Goal: Task Accomplishment & Management: Complete application form

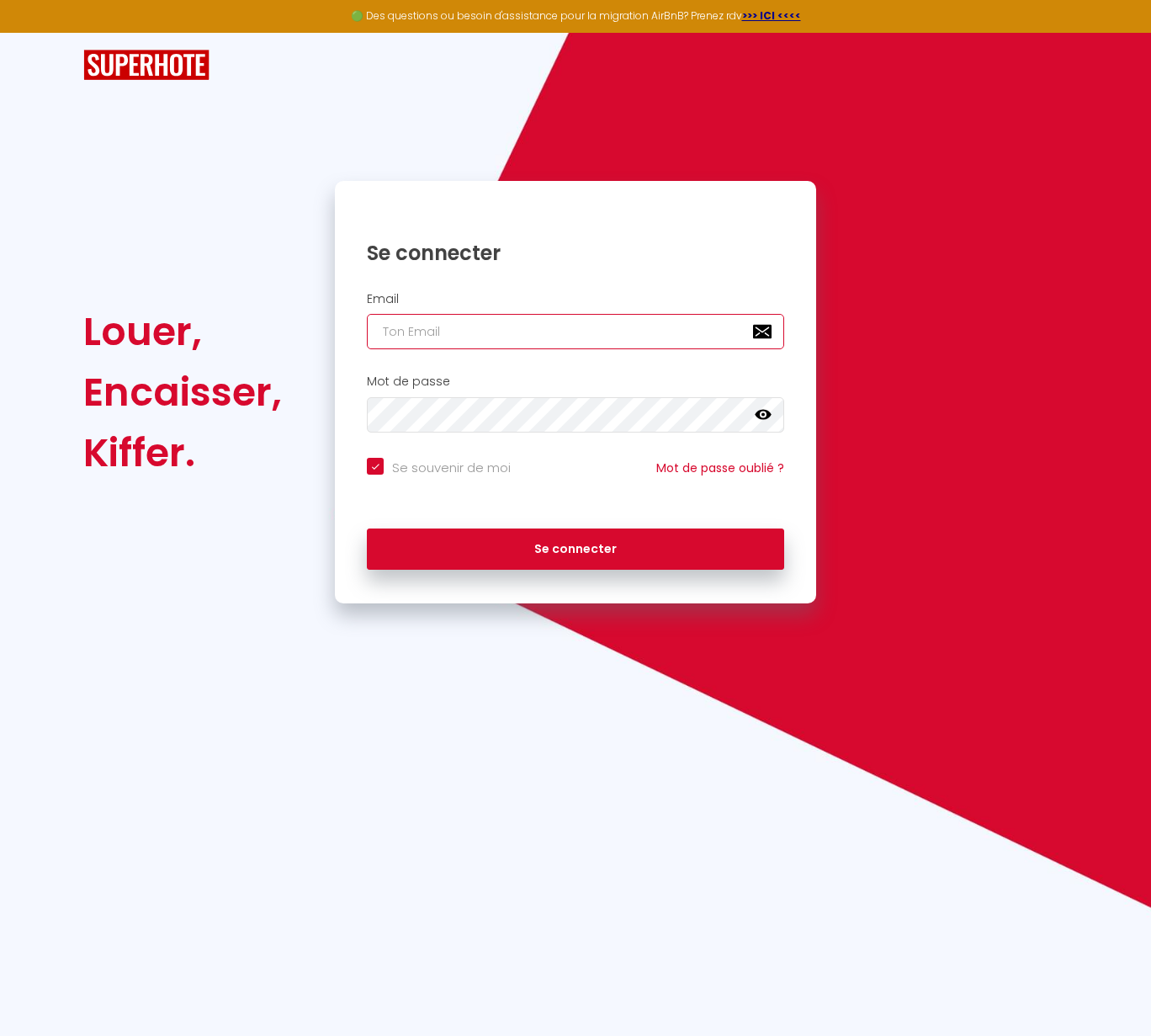
type input "[EMAIL_ADDRESS][DOMAIN_NAME]"
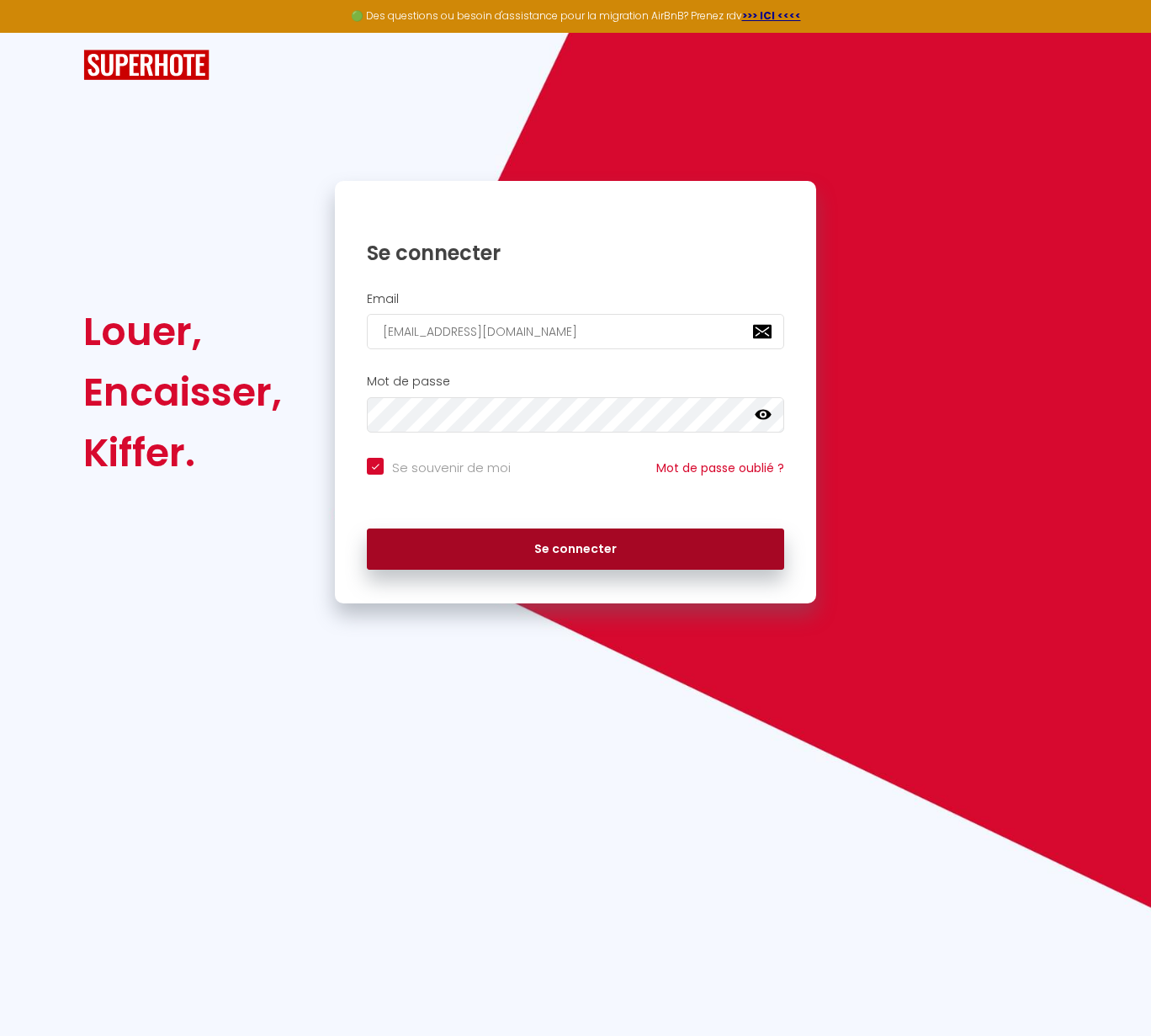
click at [594, 543] on button "Se connecter" at bounding box center [576, 549] width 418 height 42
checkbox input "true"
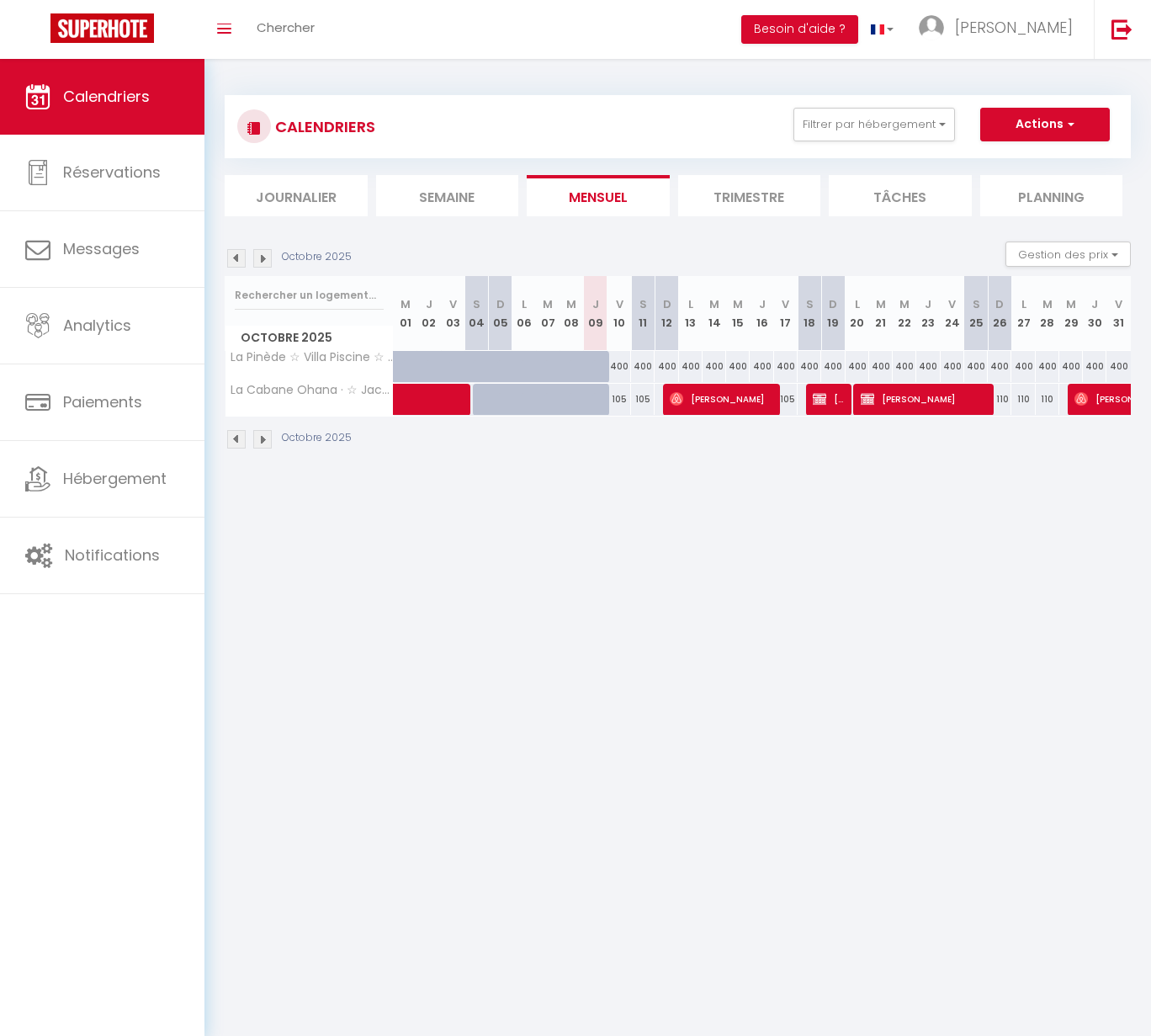
click at [234, 258] on img at bounding box center [237, 259] width 19 height 19
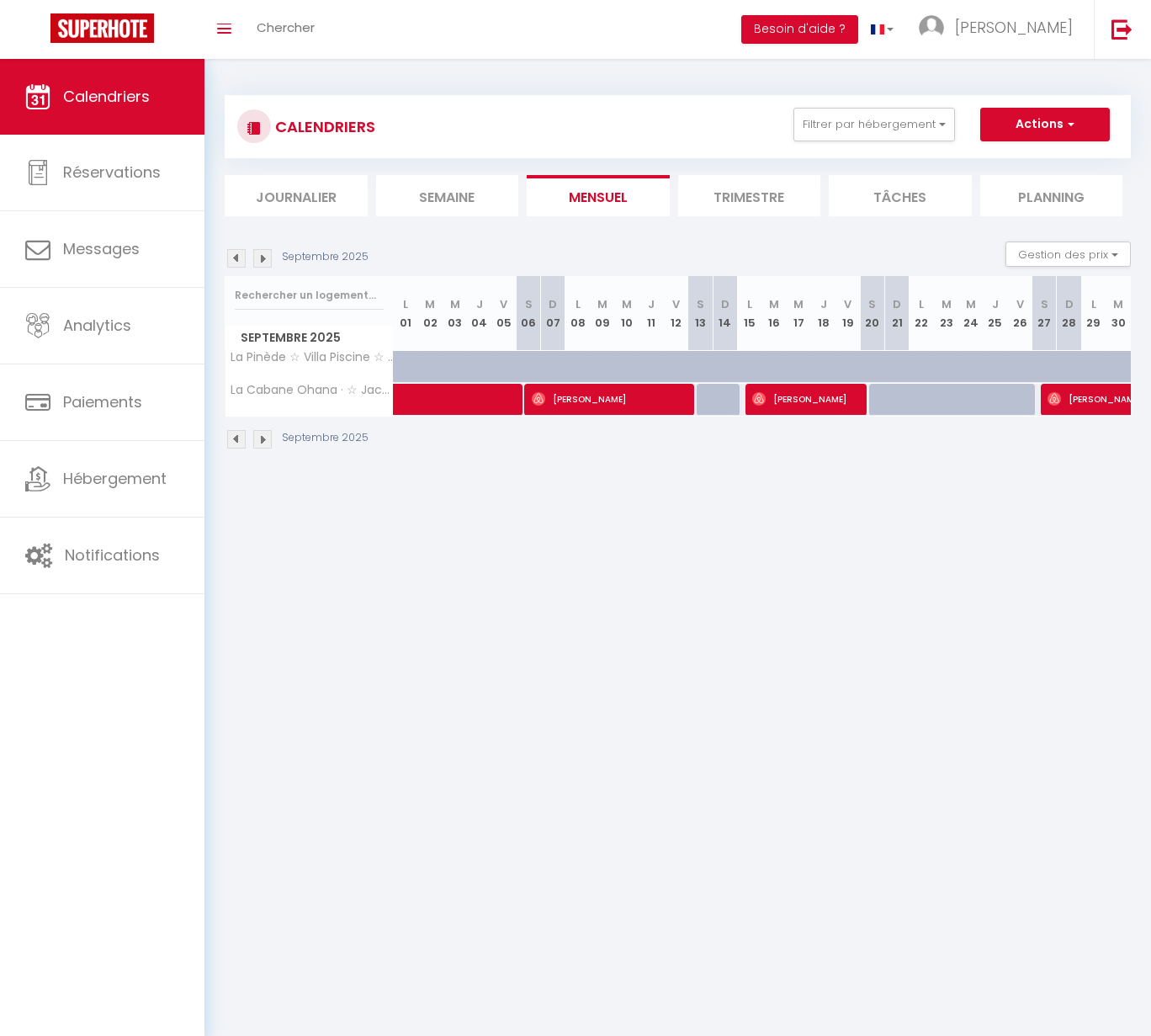
click at [270, 259] on img at bounding box center [262, 259] width 19 height 19
select select
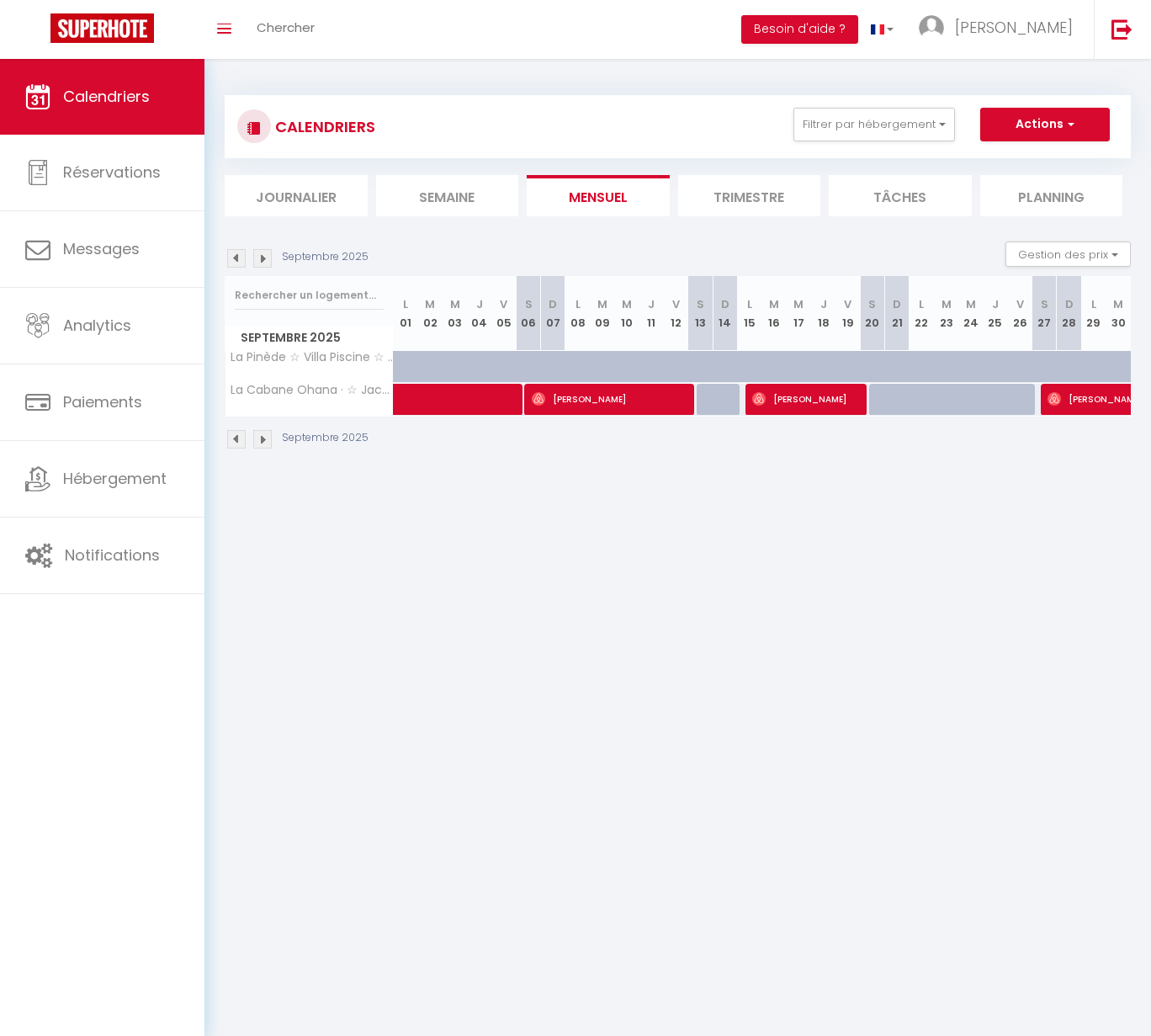
select select
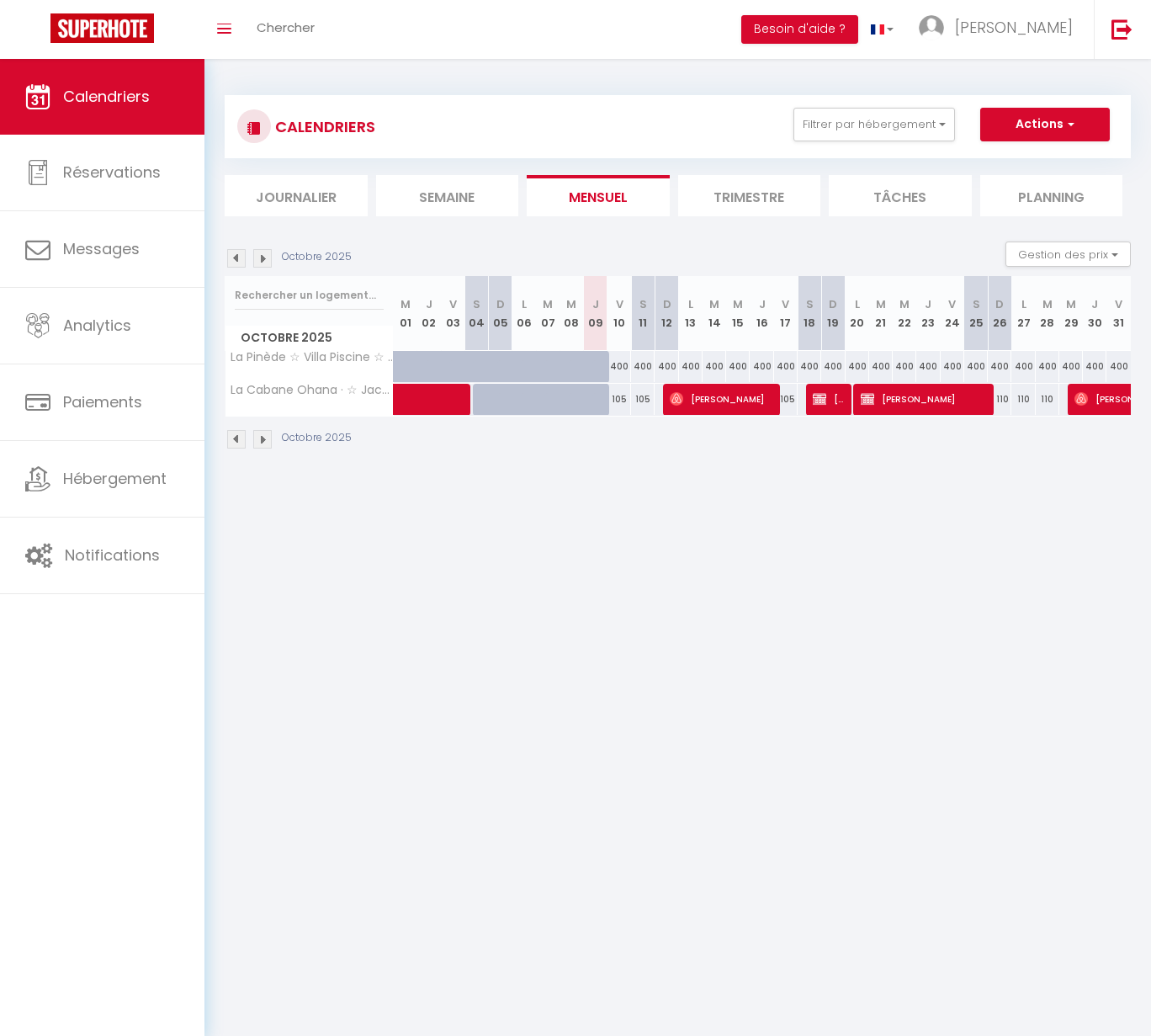
click at [817, 398] on img at bounding box center [819, 399] width 13 height 13
select select "OK"
select select "0"
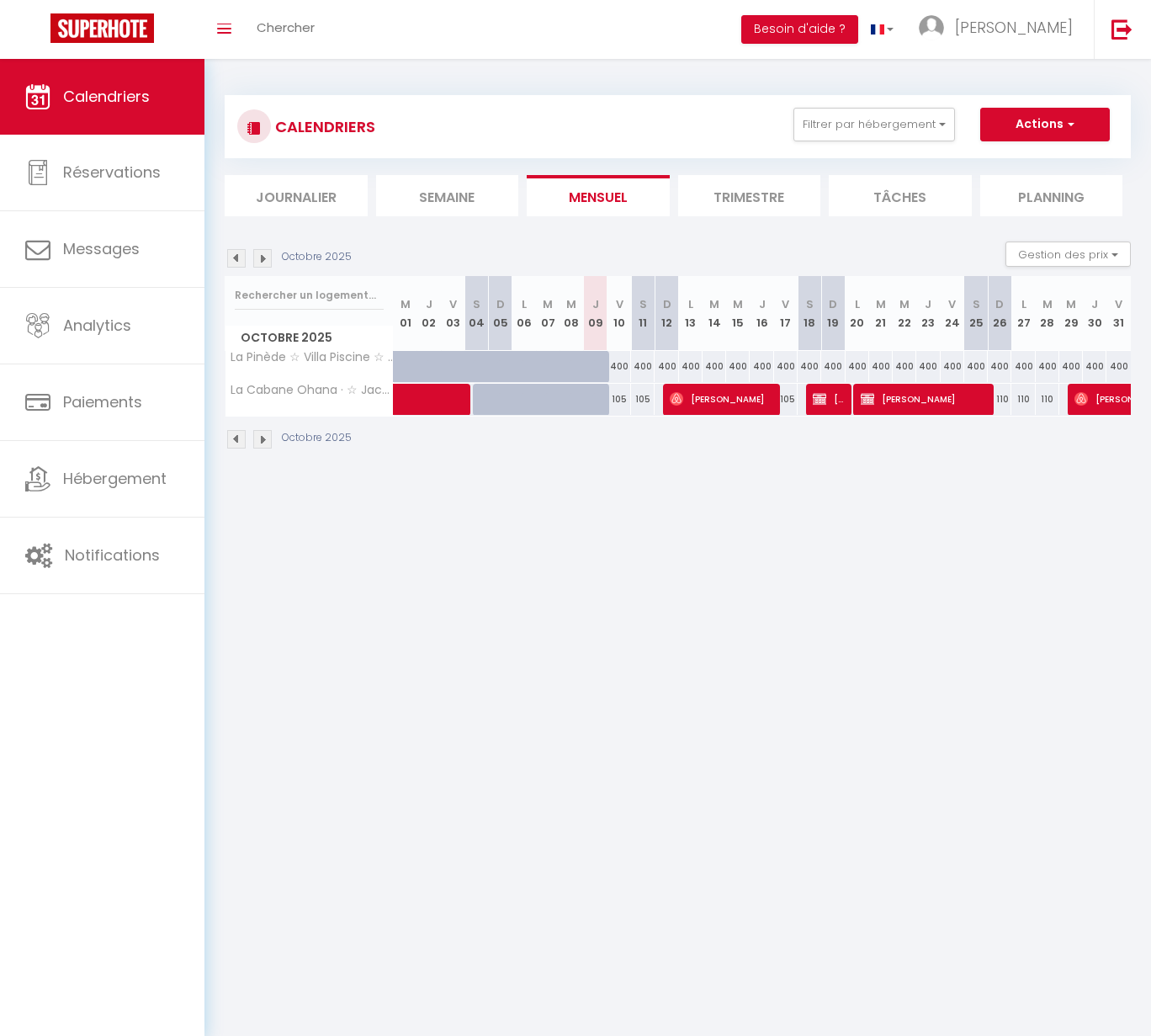
select select "1"
select select
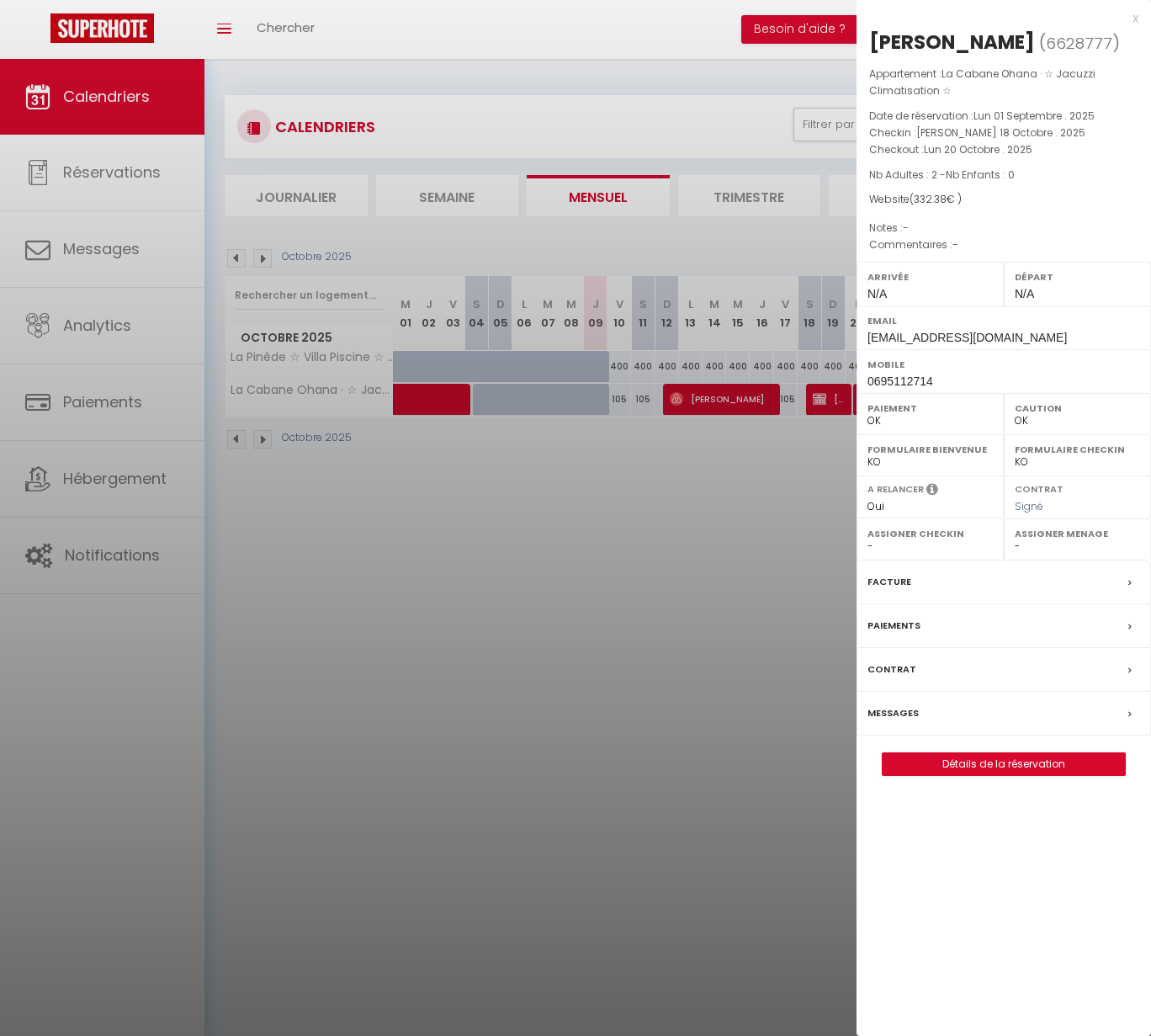
select select "0"
select select "1"
click at [961, 761] on link "Détails de la réservation" at bounding box center [1004, 763] width 243 height 22
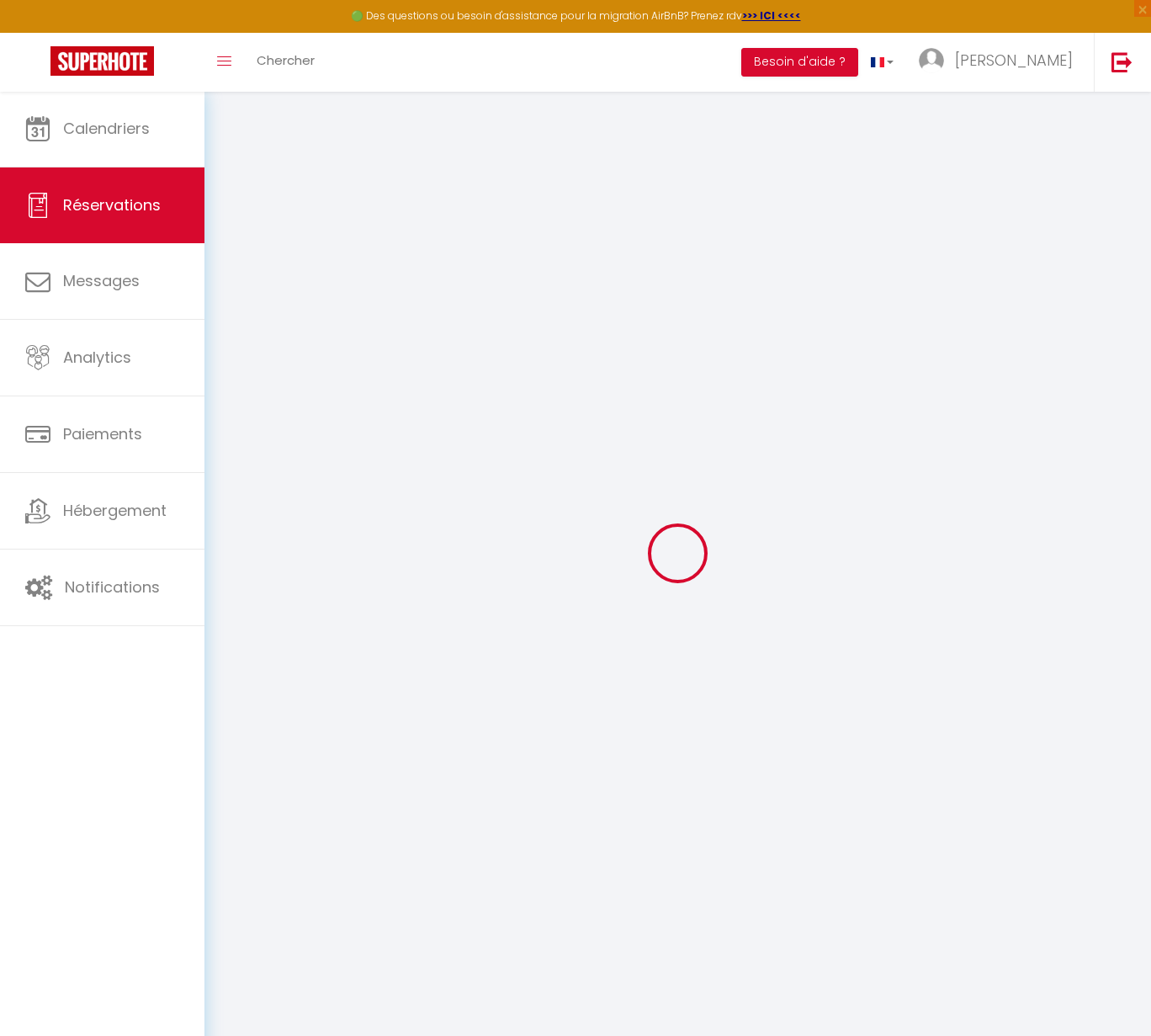
type input "[PERSON_NAME]"
type input "COUSINIÉ"
type input "[EMAIL_ADDRESS][DOMAIN_NAME]"
type input "0695112714"
type input "81500"
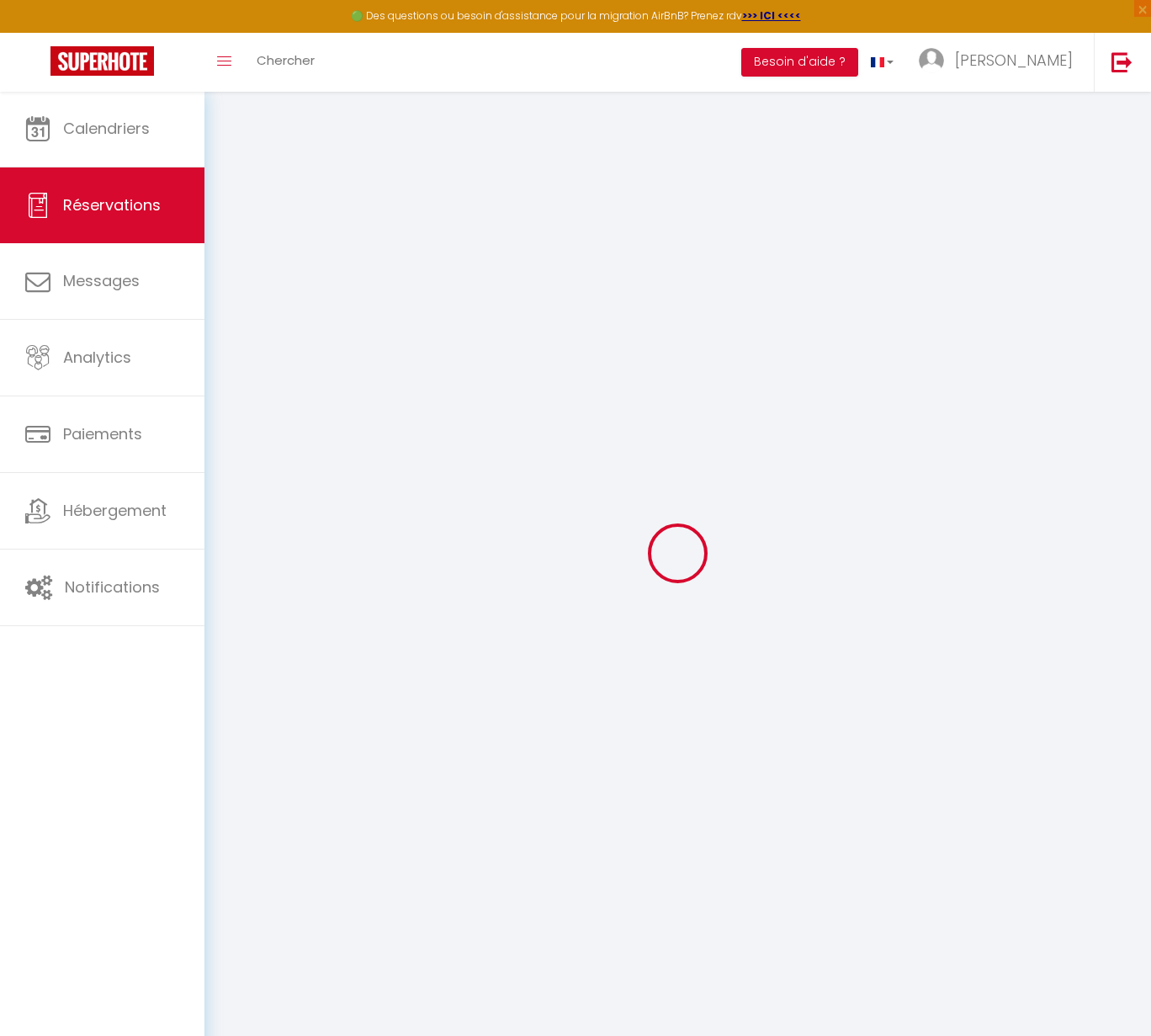
type input "[STREET_ADDRESS]"
type input "SAINT AGNAN"
select select "FR"
select select "46232"
select select "1"
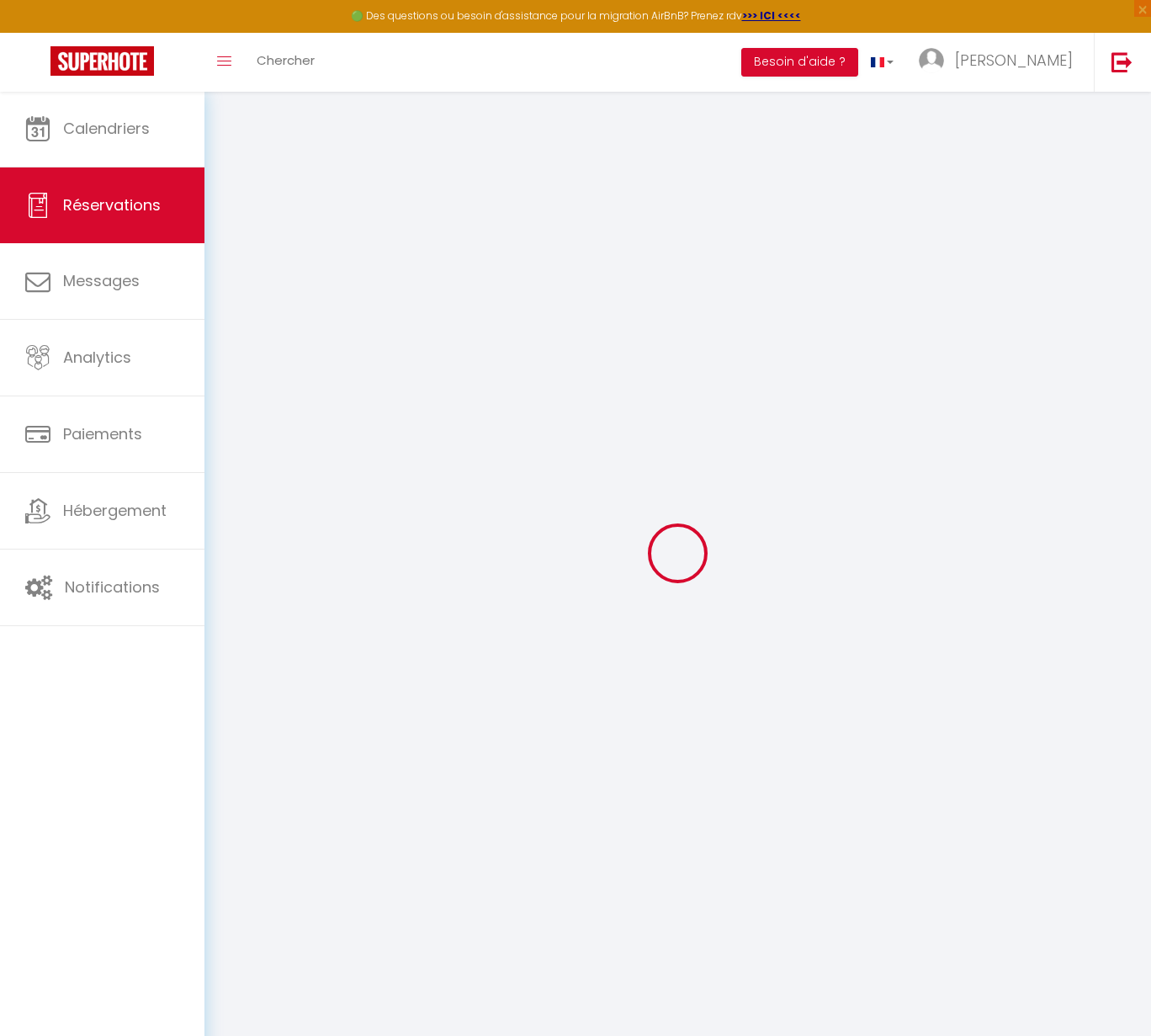
type input "[PERSON_NAME] 18 Octobre 2025"
select select
type input "Lun 20 Octobre 2025"
select select
type input "2"
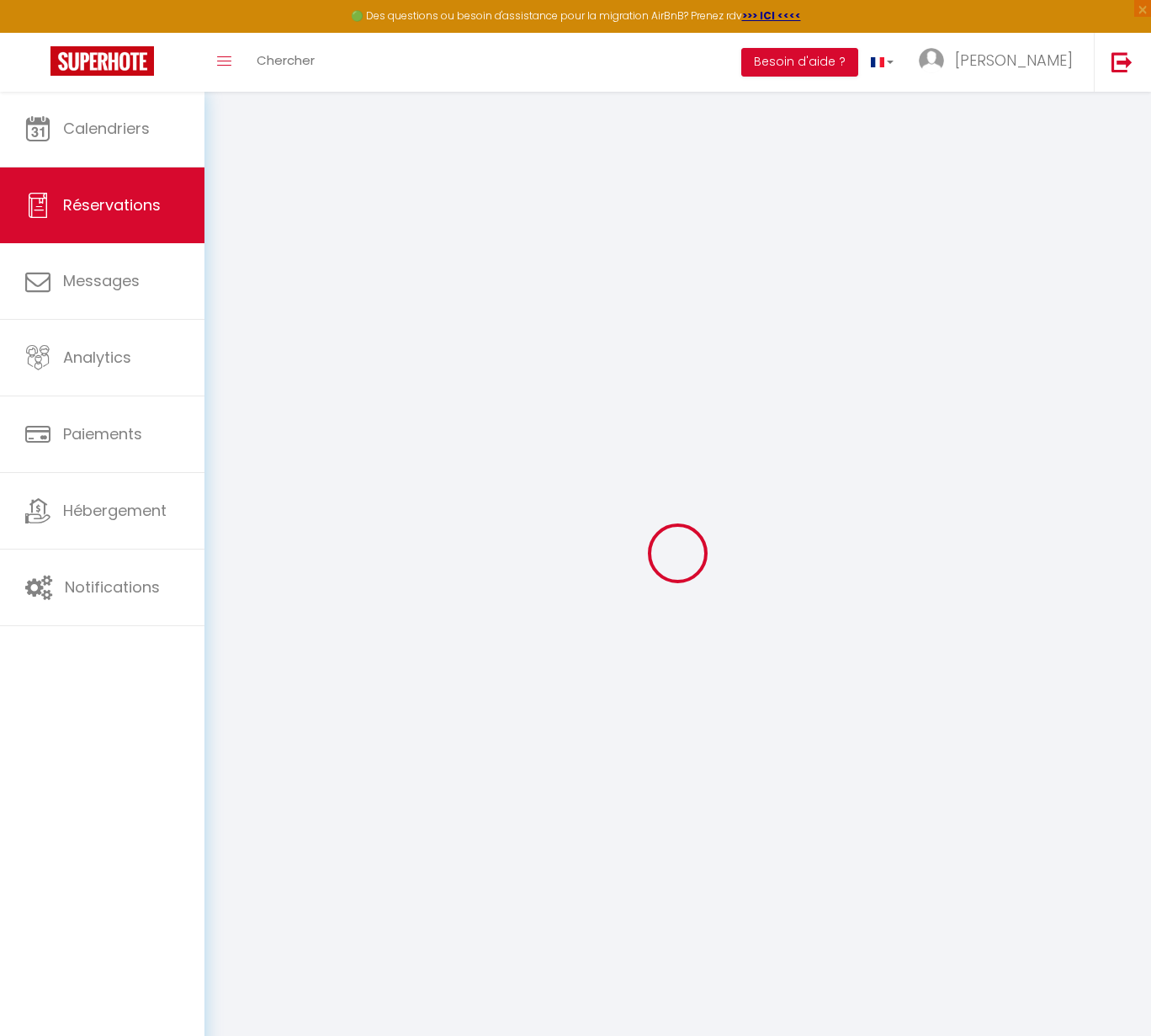
select select "12"
select select "15"
type input "249.9"
checkbox input "false"
type input "232.67"
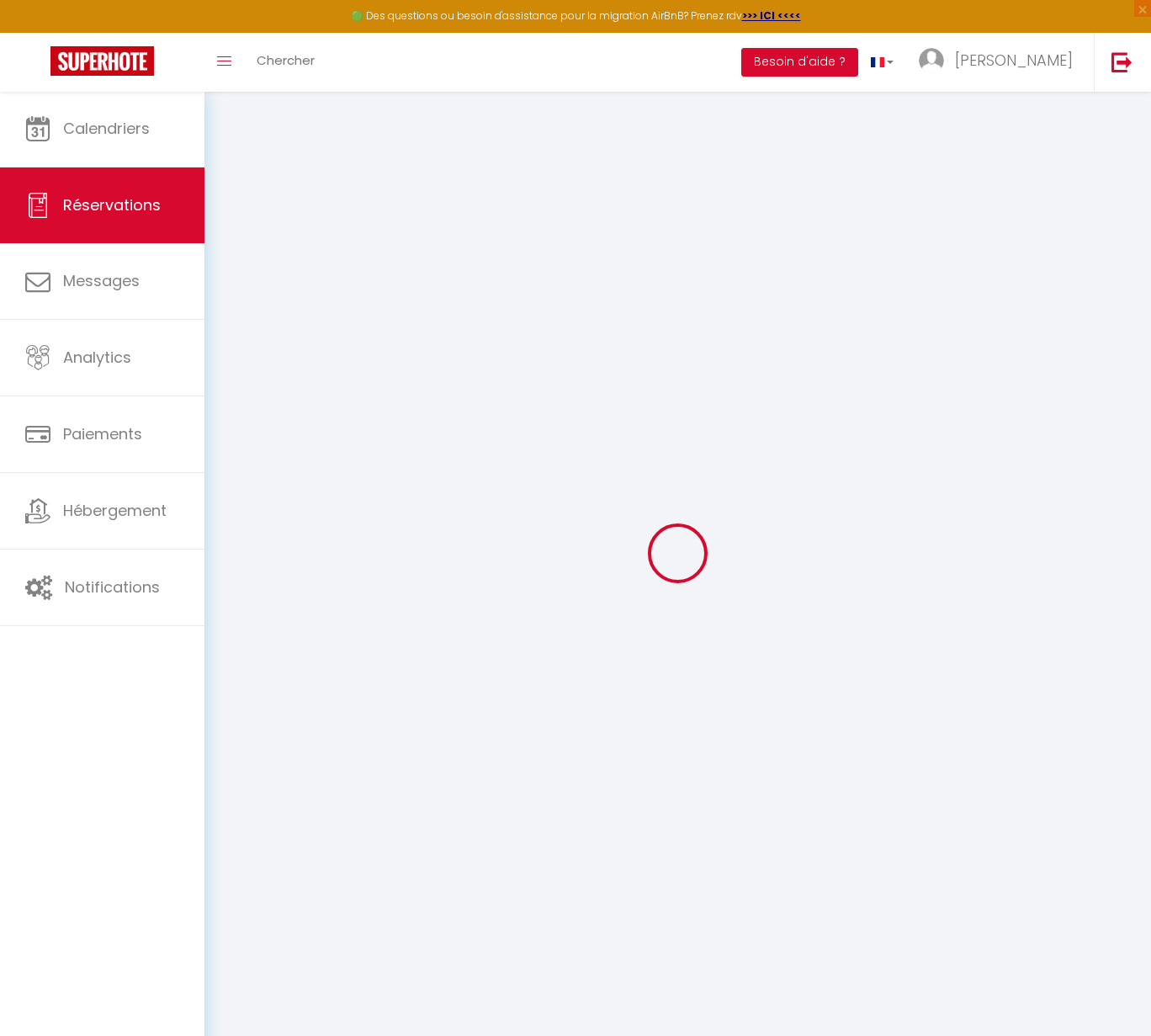
select select "69"
type input "0"
select select
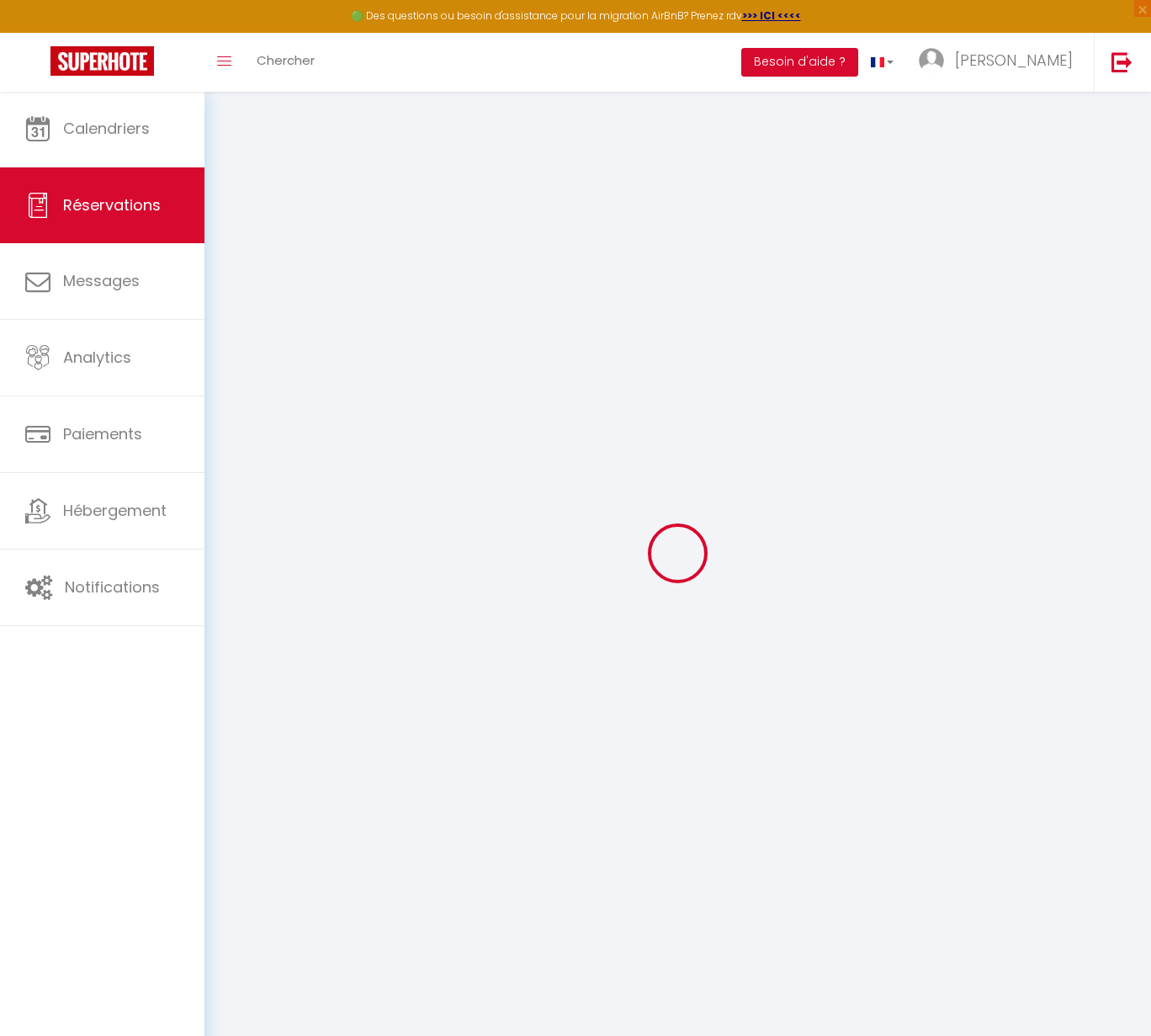
select select
checkbox input "false"
select select
checkbox input "false"
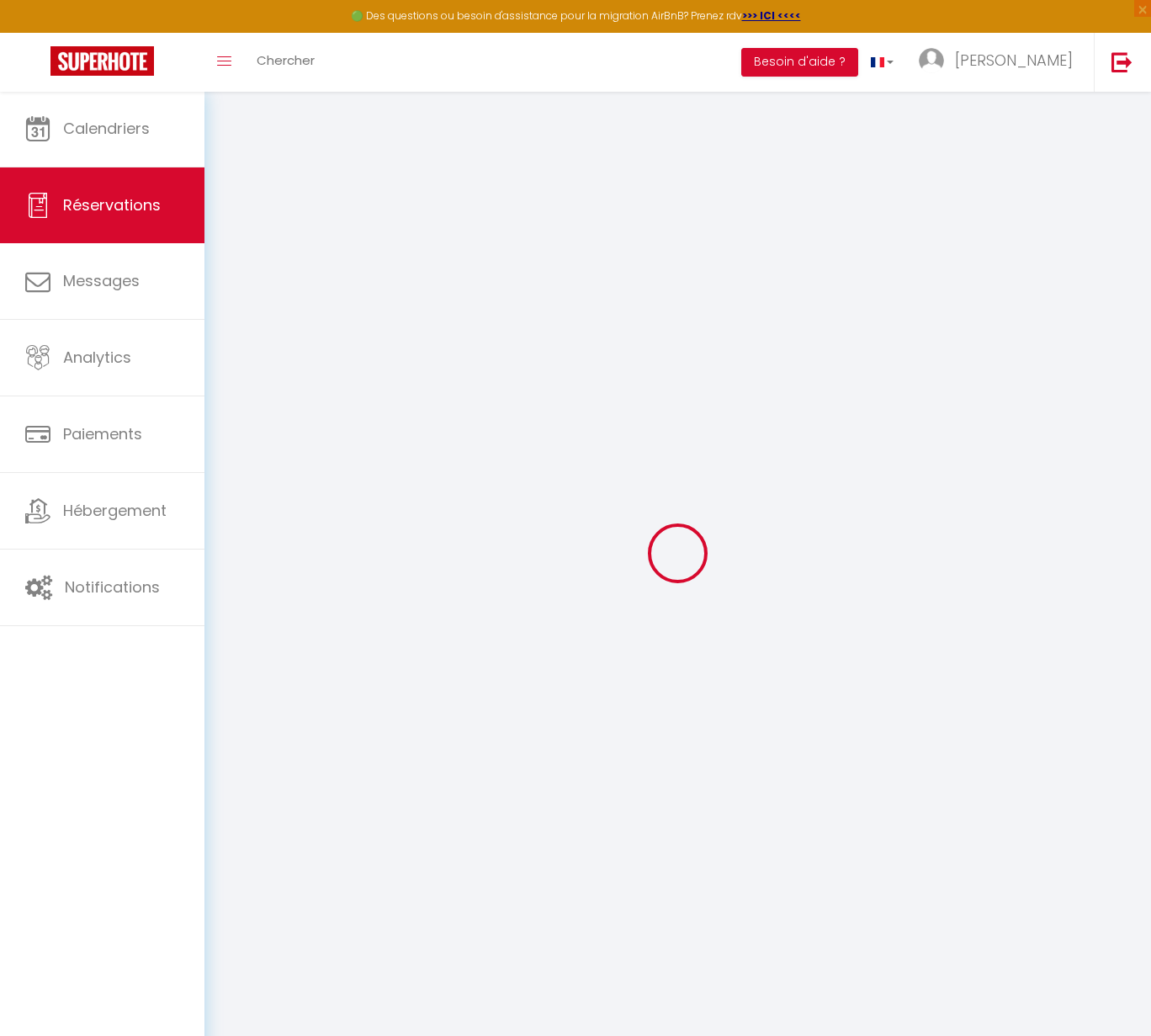
select select
checkbox input "false"
select select
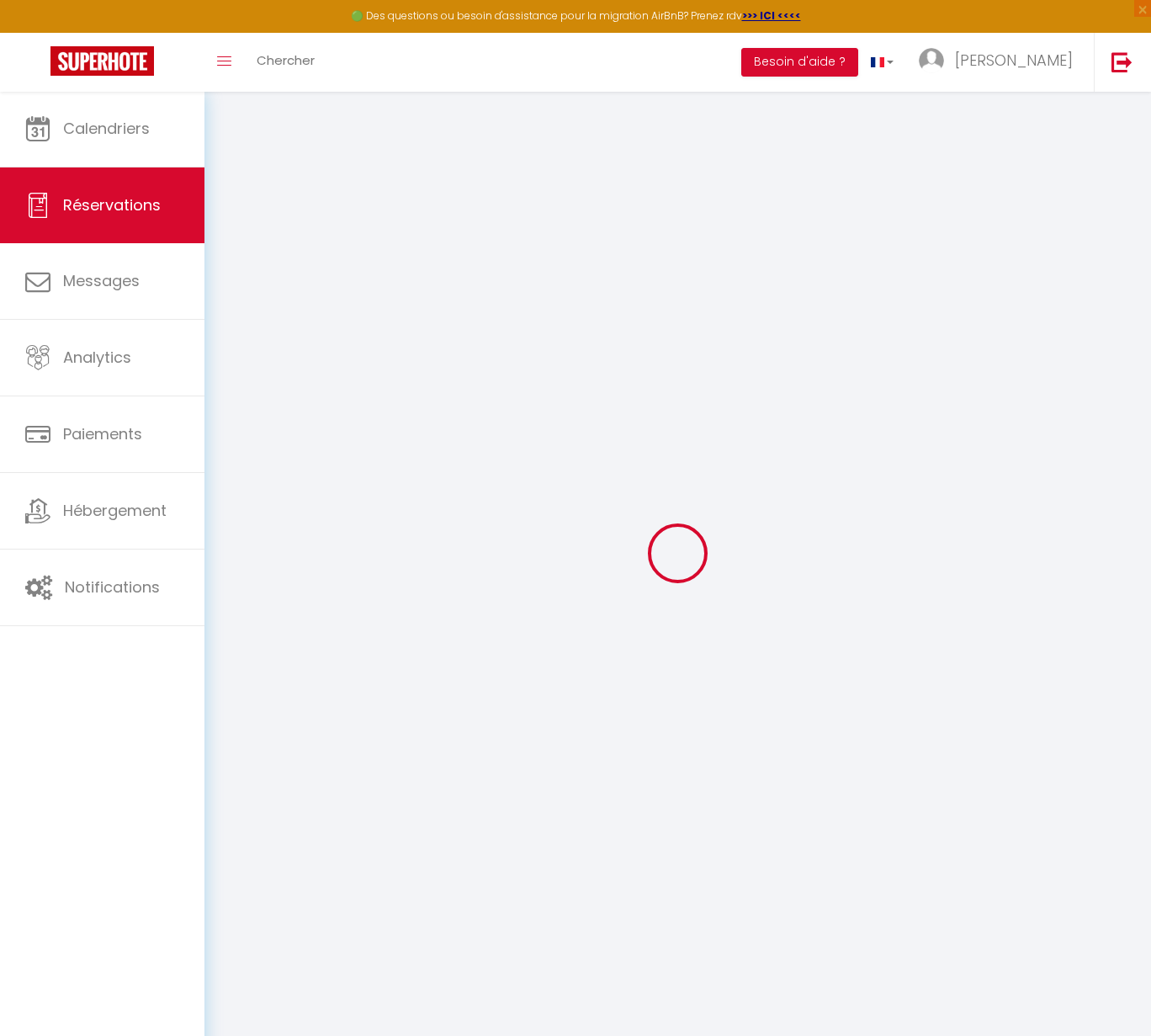
checkbox input "false"
type input "75"
type input "7.48"
select select
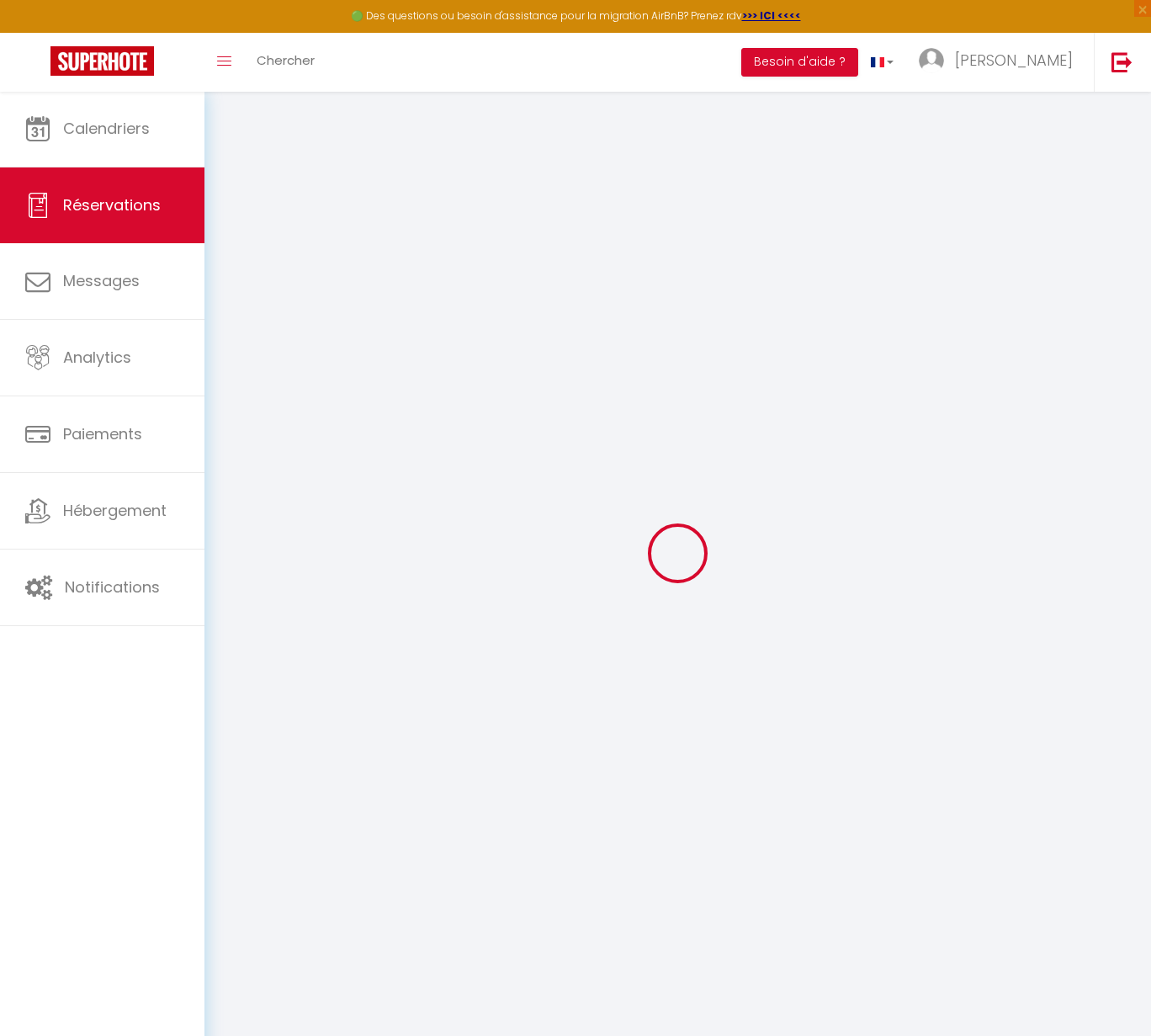
checkbox input "false"
select select
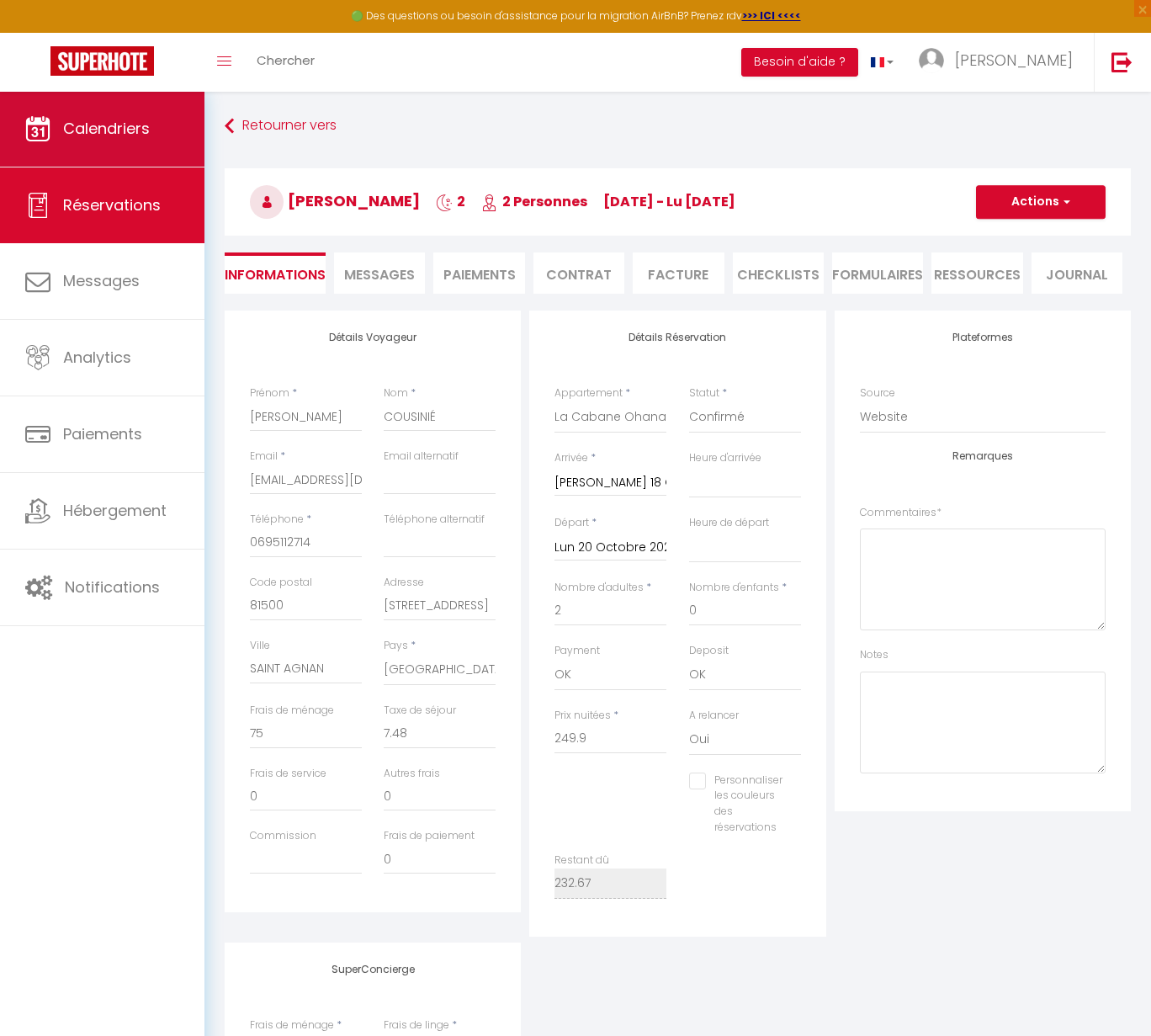
click at [75, 127] on span "Calendriers" at bounding box center [106, 128] width 87 height 21
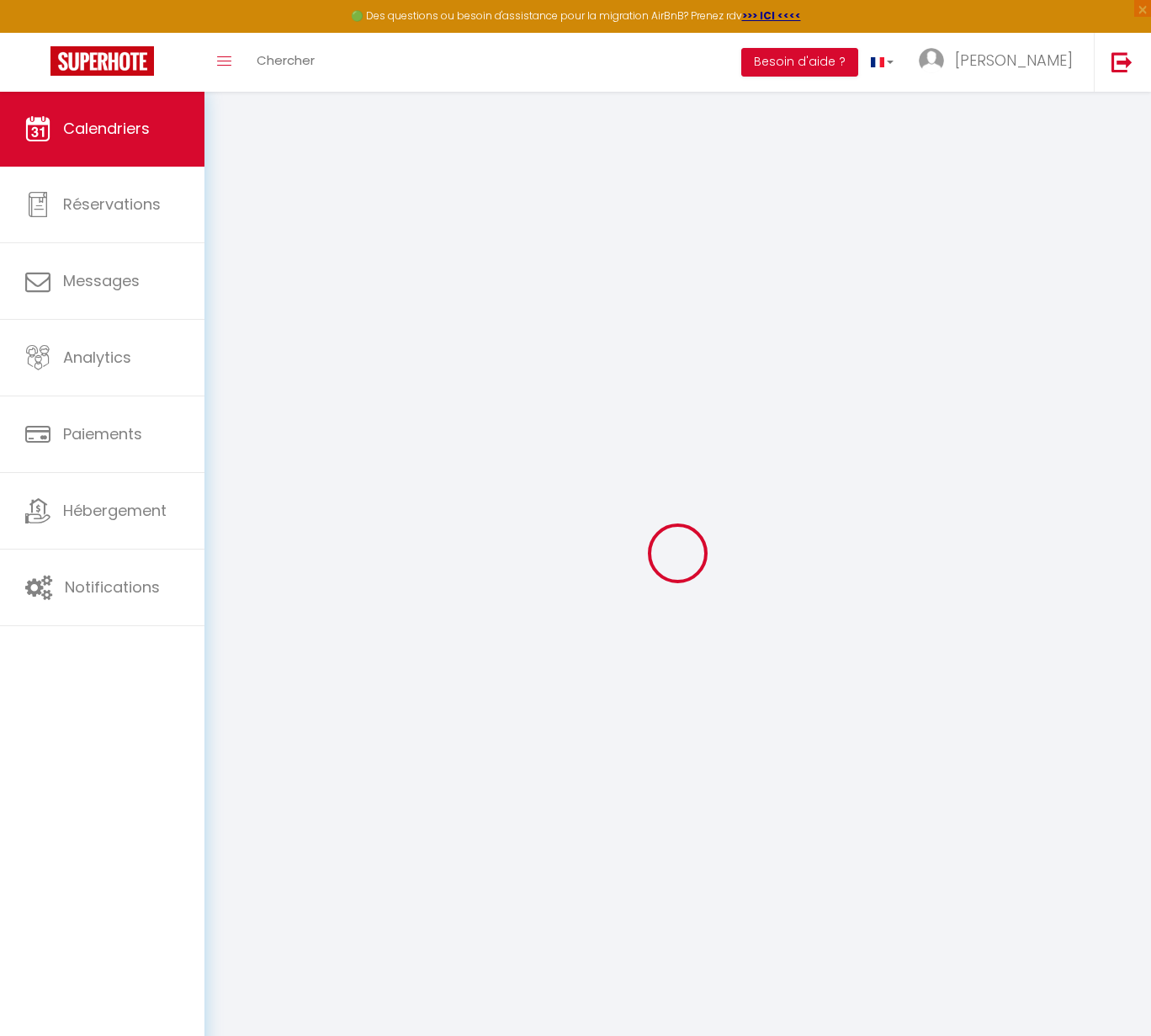
select select
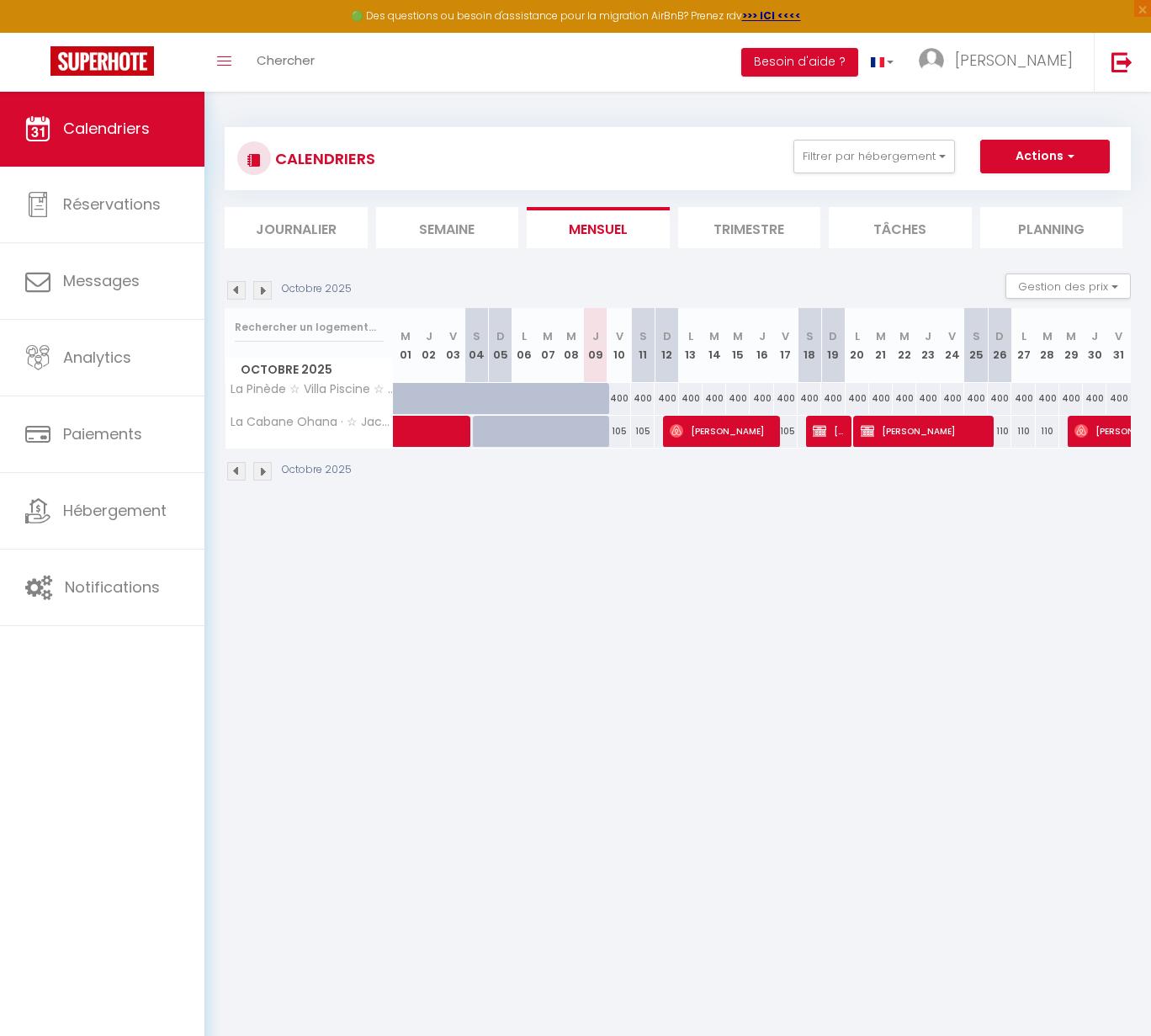
click at [924, 428] on span "[PERSON_NAME]" at bounding box center [923, 431] width 125 height 32
select select "OK"
select select "1"
select select "0"
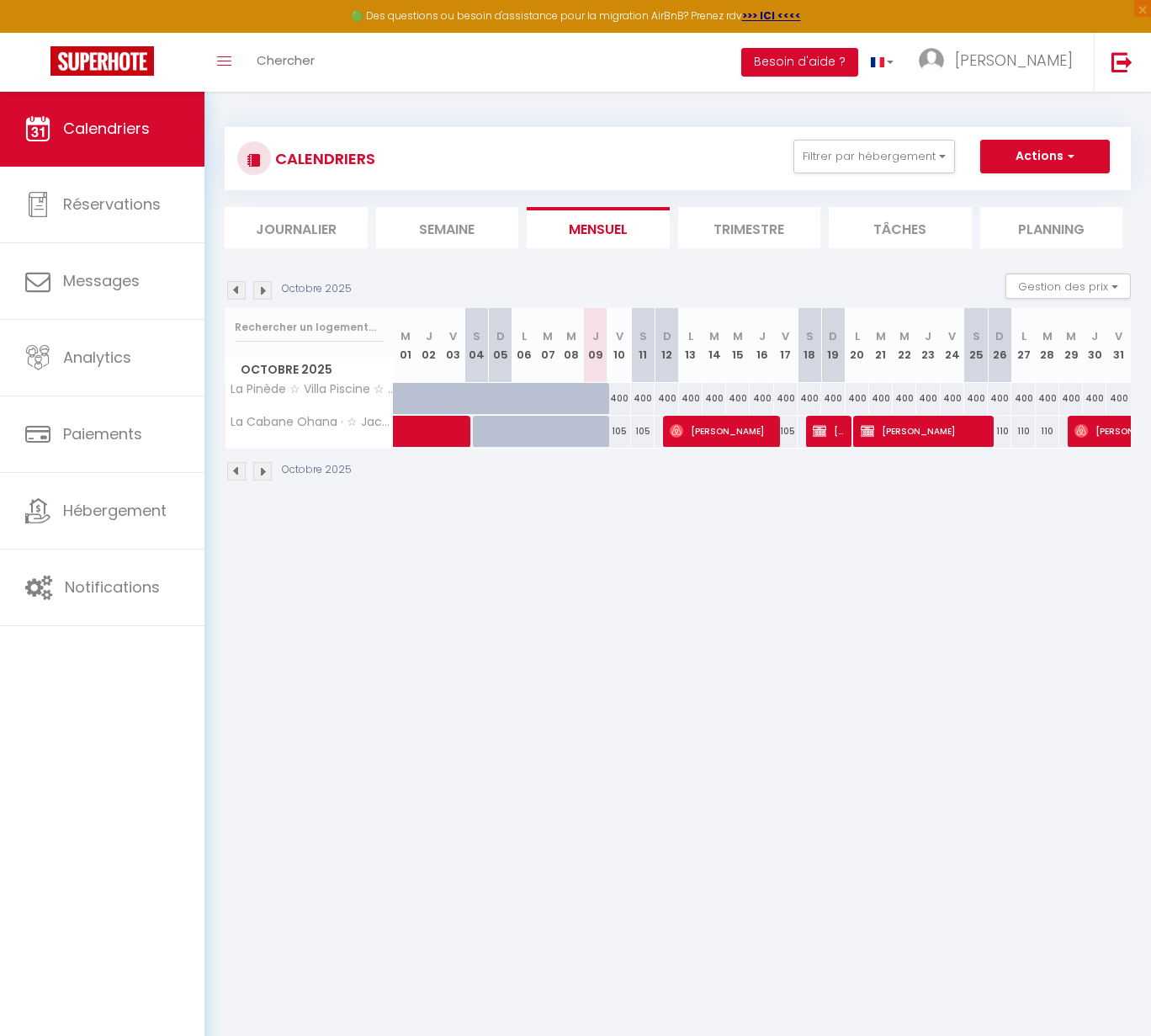
select select "1"
select select
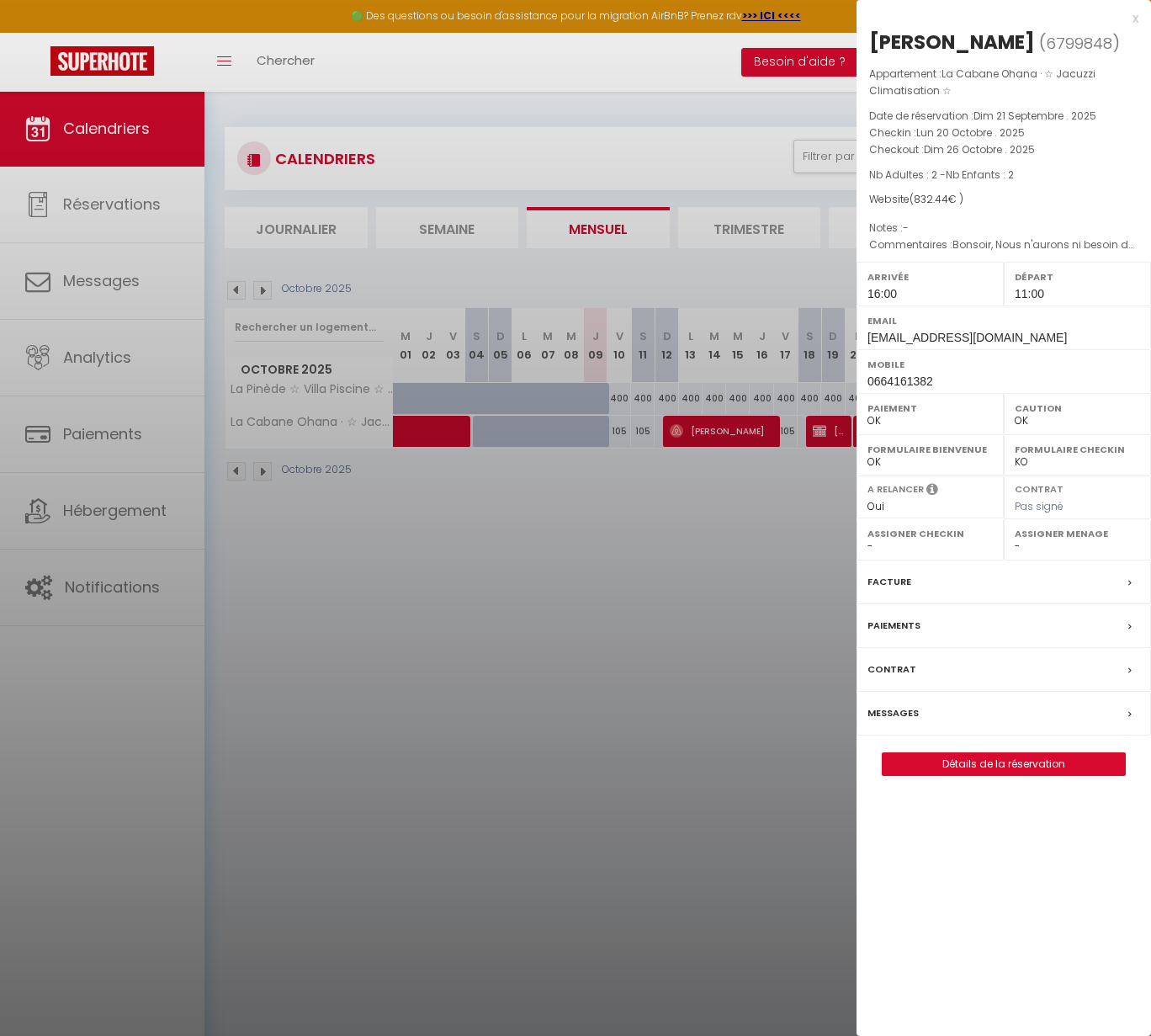
click at [1022, 776] on link "Détails de la réservation" at bounding box center [1004, 763] width 243 height 22
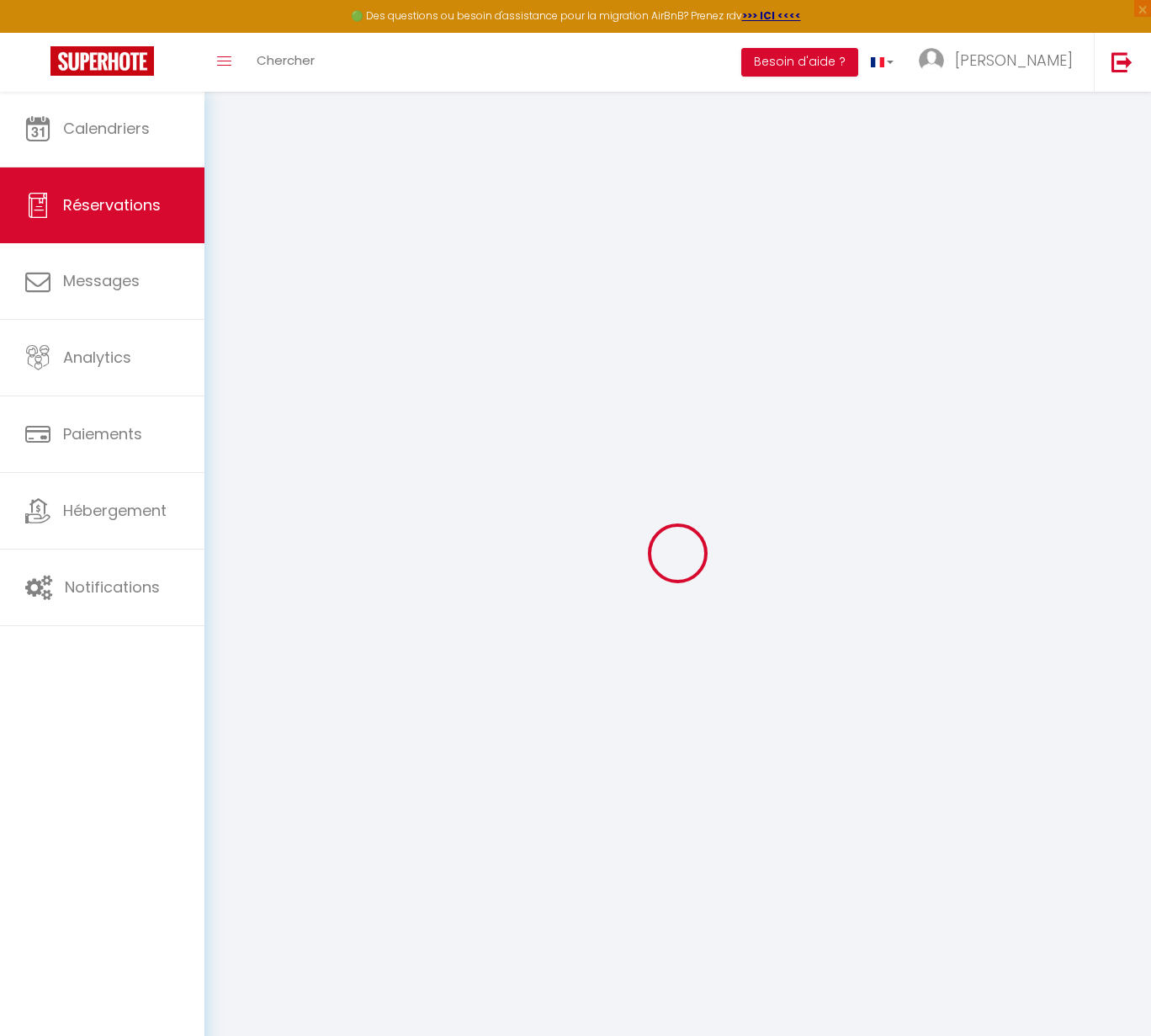
type input "[PERSON_NAME]"
type input "CHERIAUX"
type input "[EMAIL_ADDRESS][DOMAIN_NAME]"
type input "0664161382"
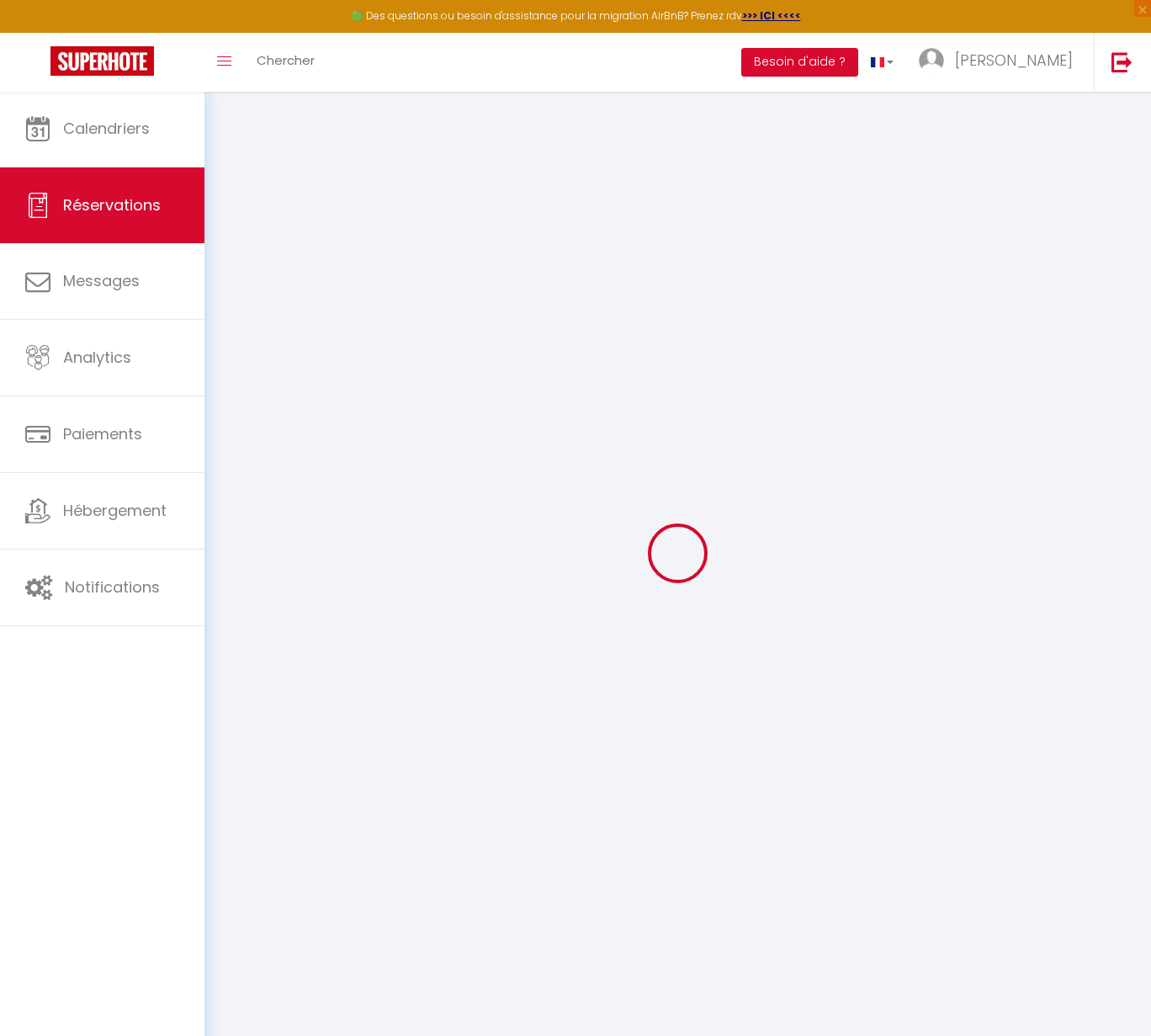
type input "0664161382"
type input "35220"
type input "[STREET_ADDRESS]"
type input "Marpiré"
select select "FR"
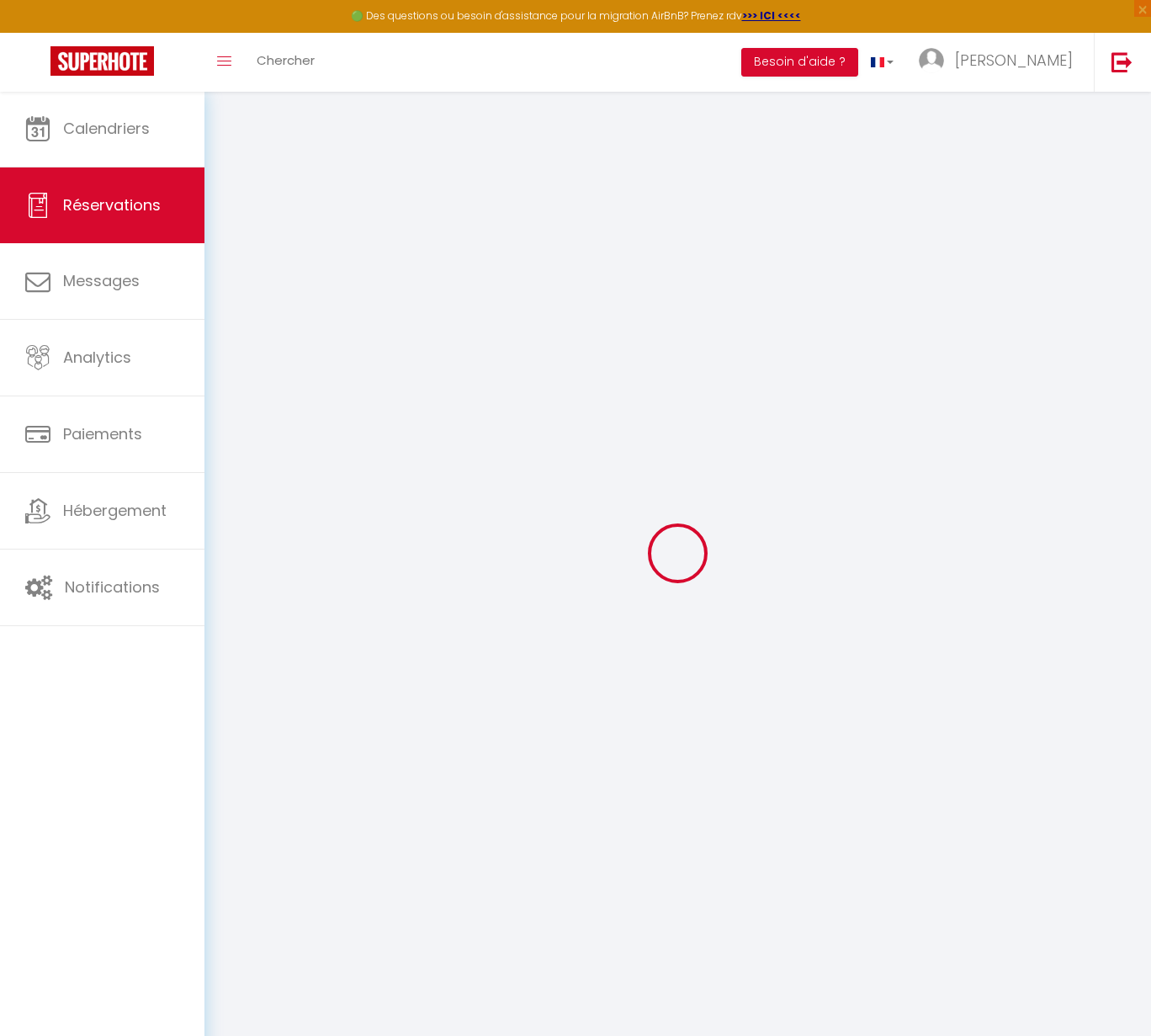
select select "46232"
select select "1"
type input "Lun 20 Octobre 2025"
select select
type input "Dim 26 Octobre 2025"
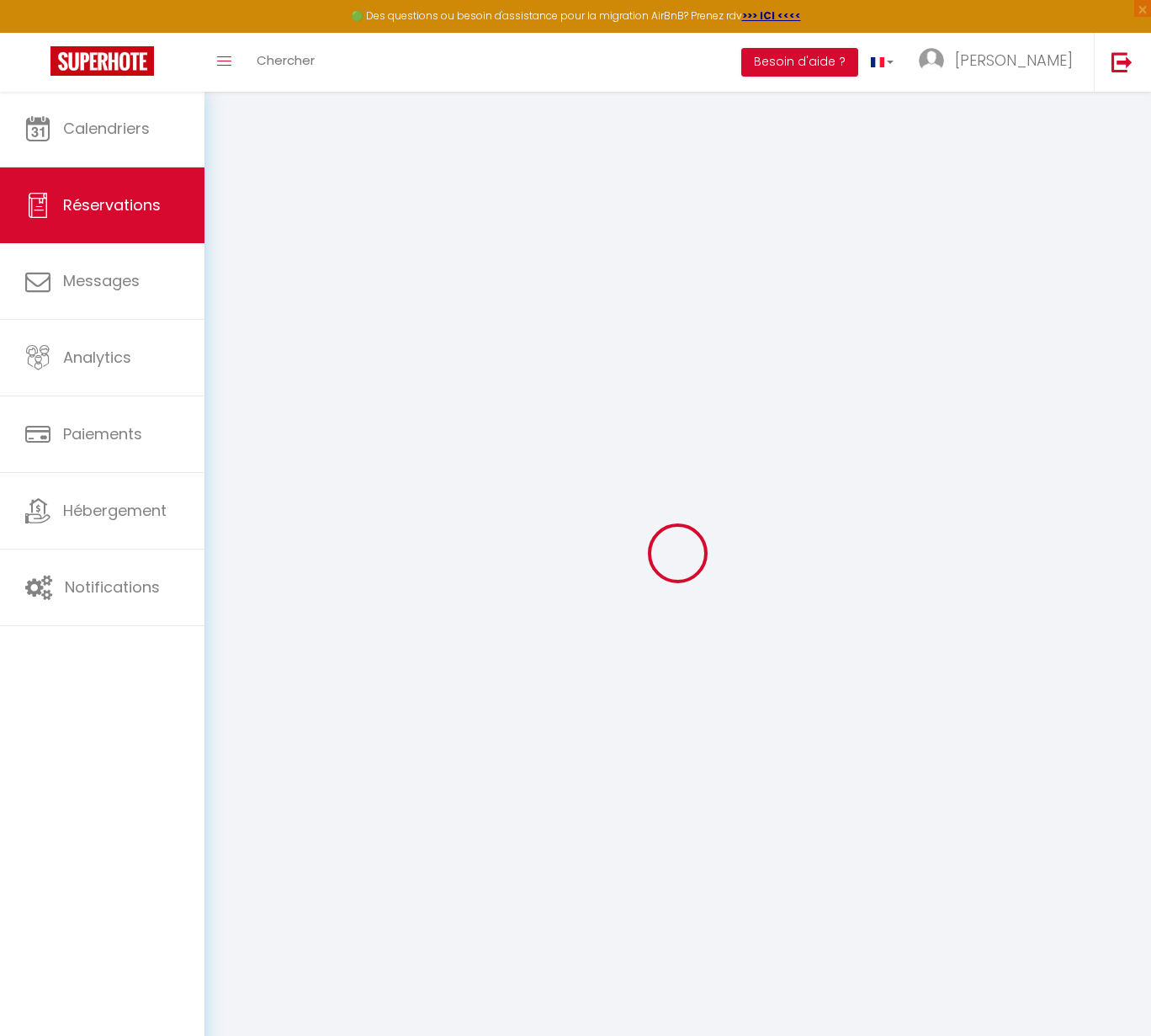
select select
type input "2"
select select "12"
select select "15"
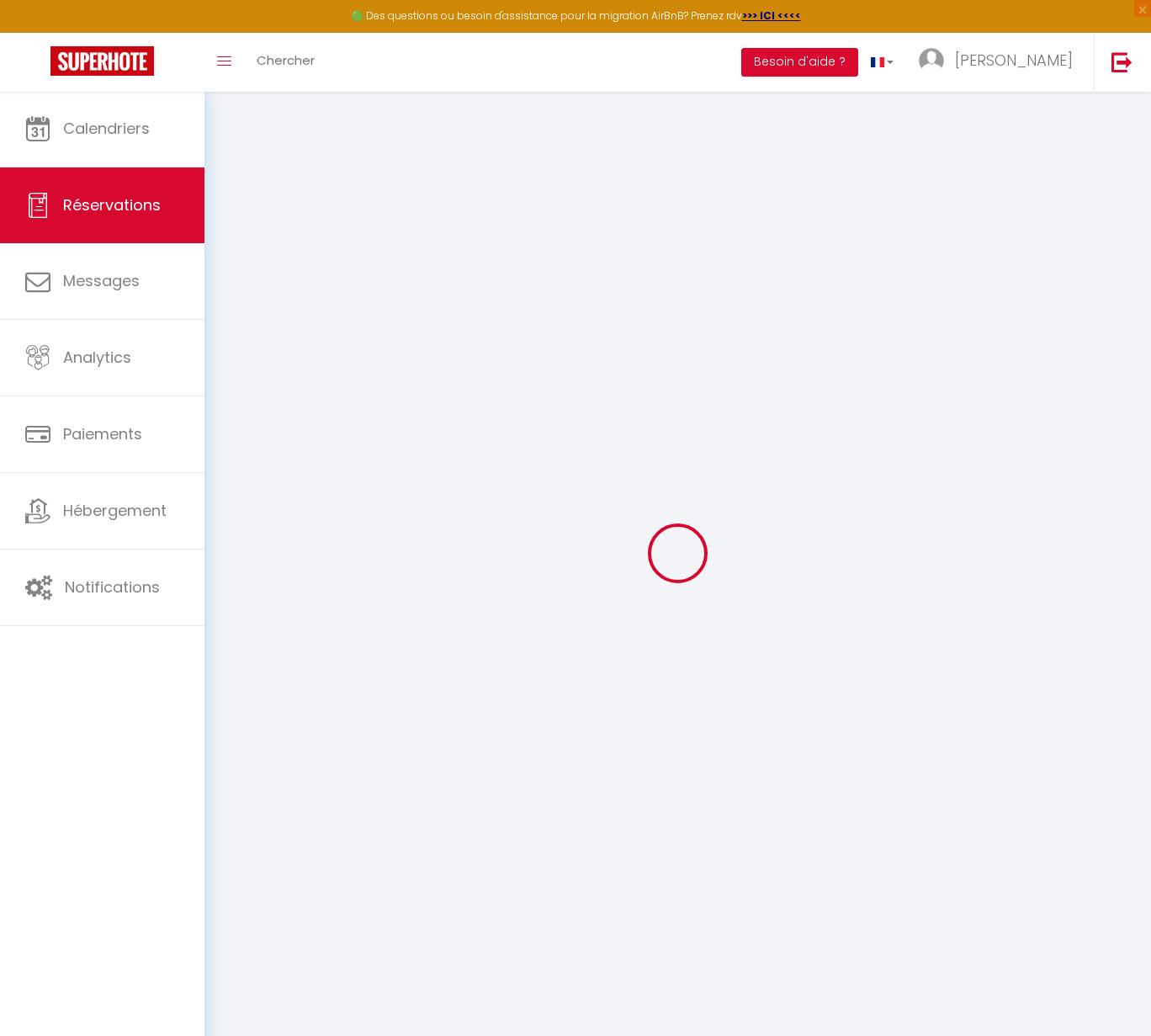
type input "735"
checkbox input "false"
type input "582.71"
select select "69"
type input "0"
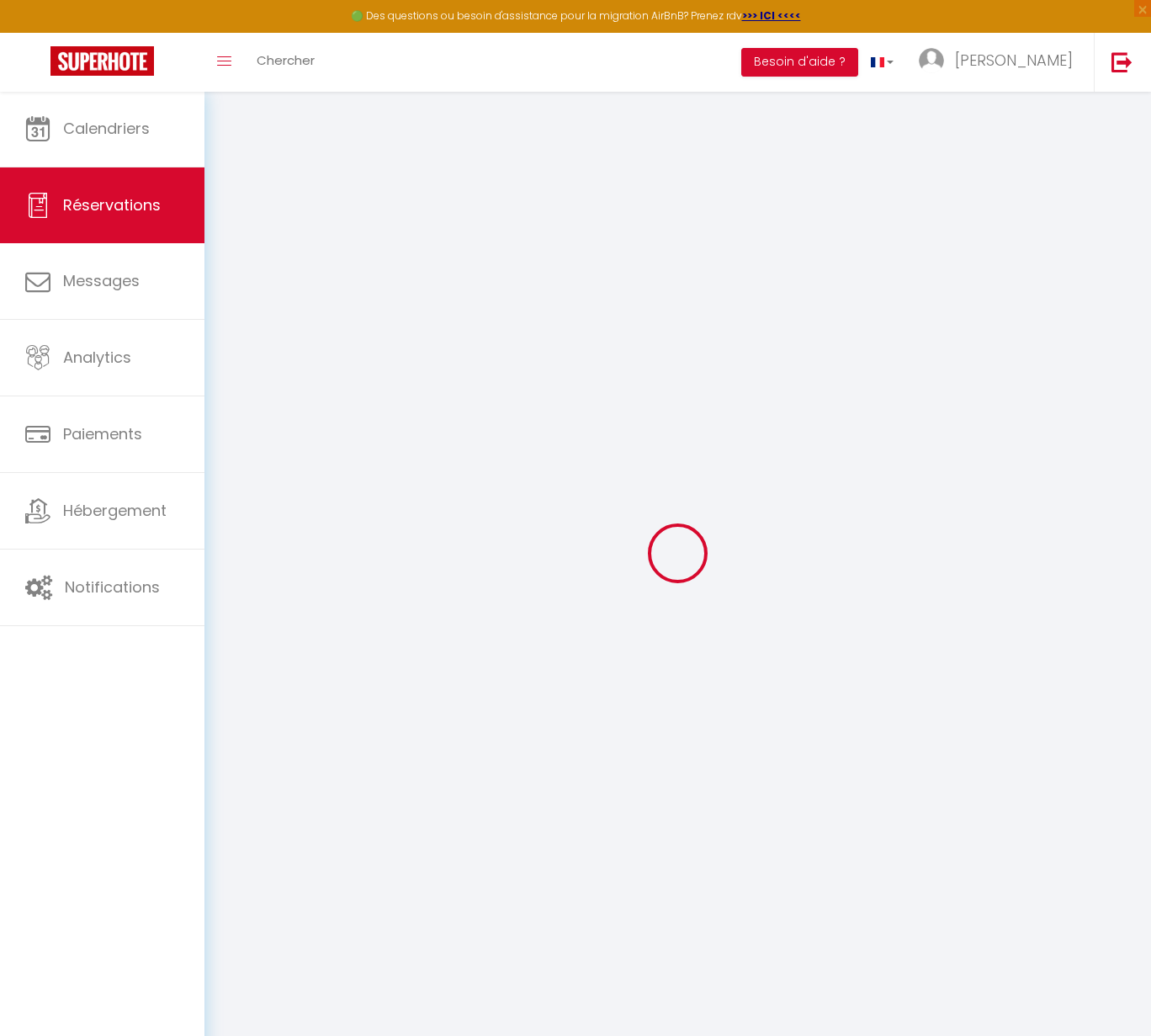
type input "0"
select select
checkbox input "false"
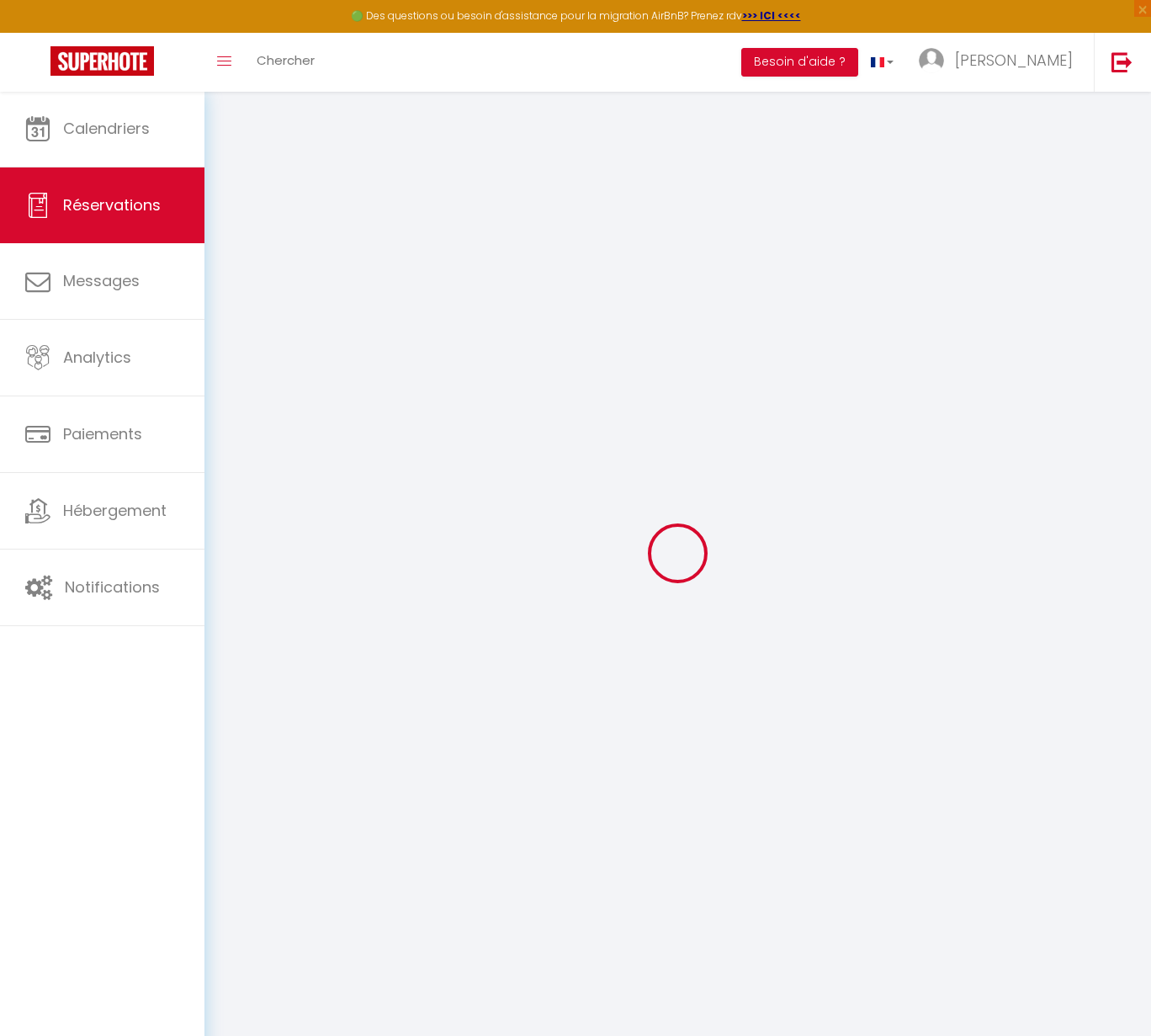
select select
checkbox input "false"
select select
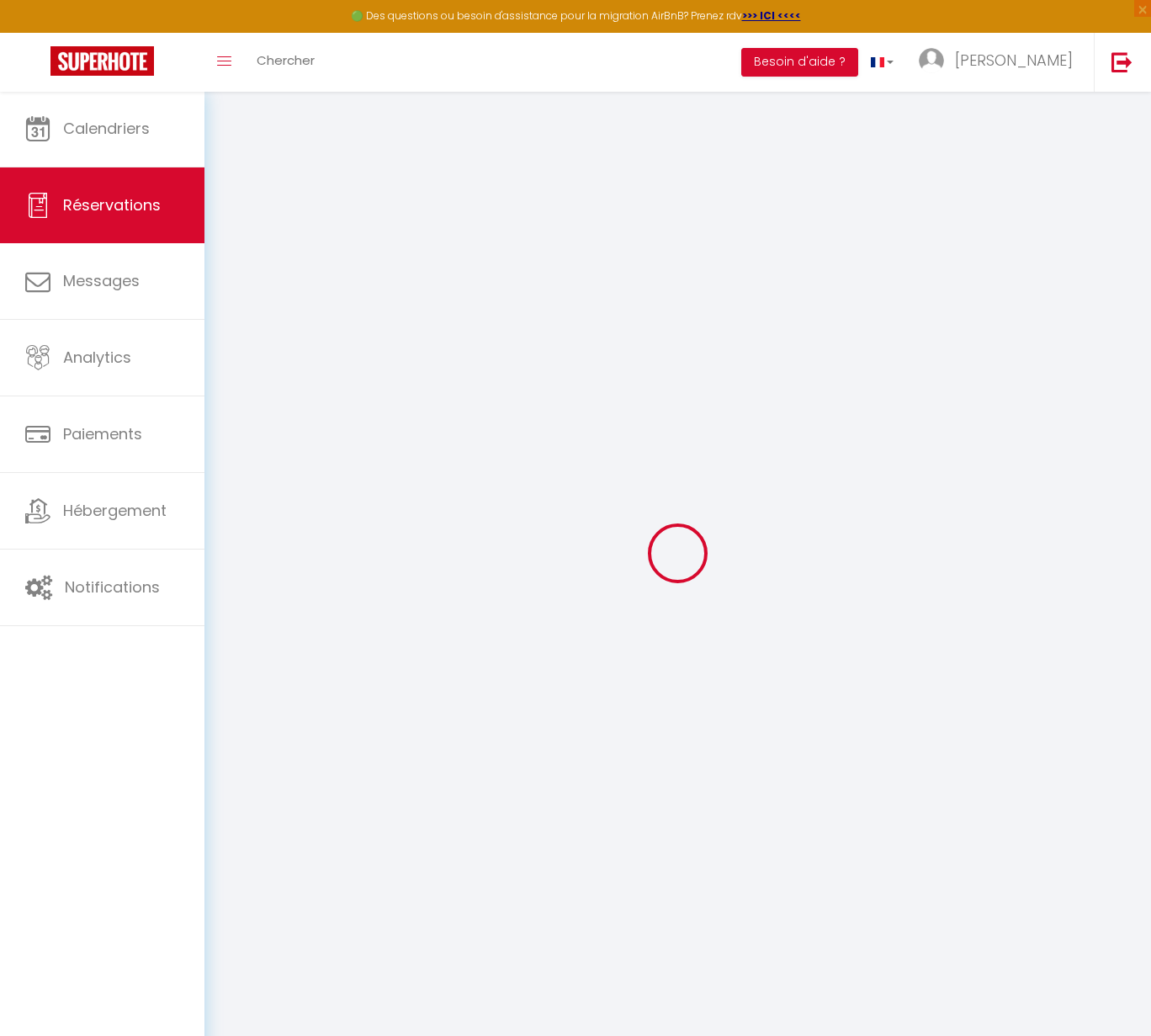
checkbox input "false"
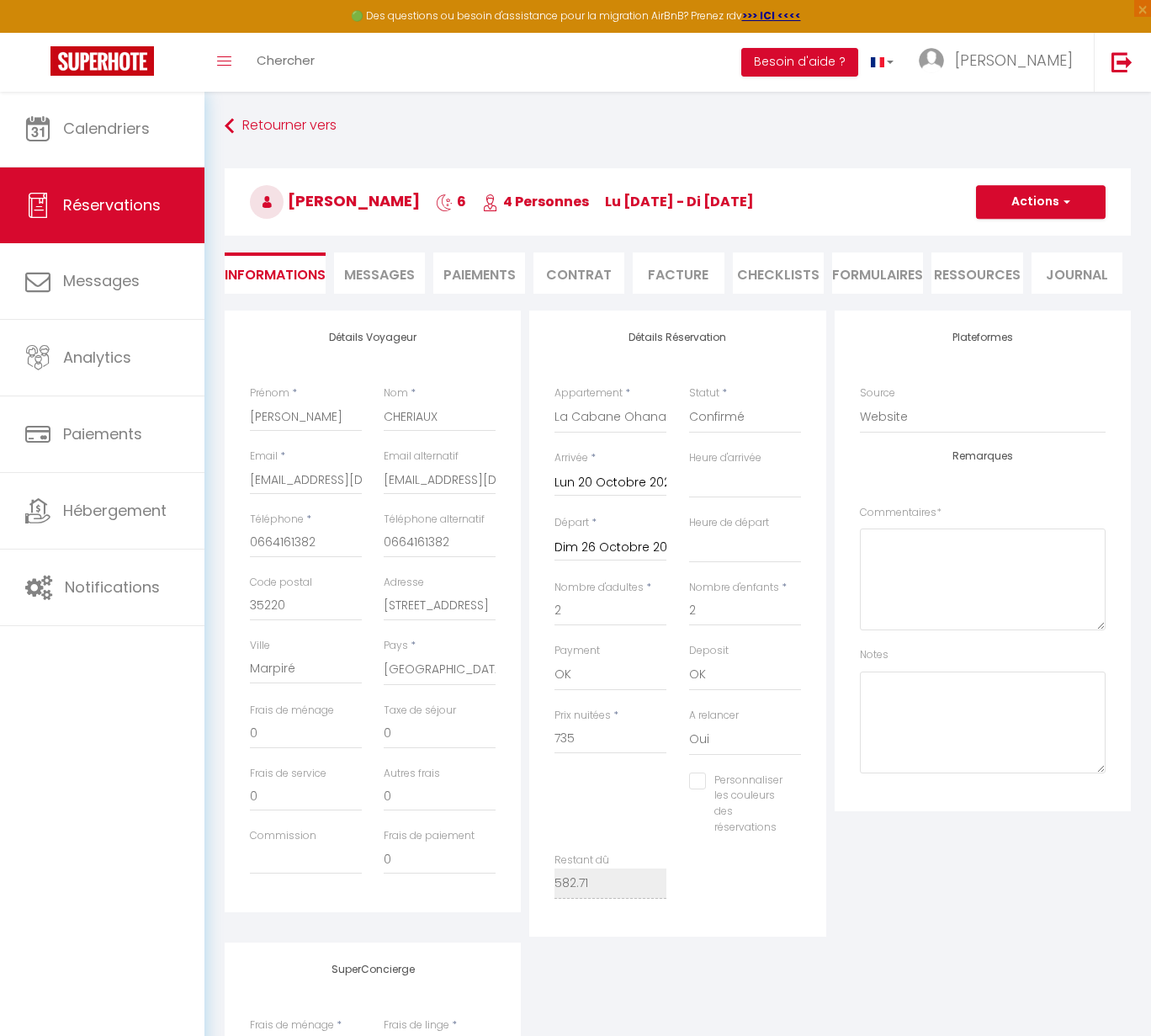
select select
checkbox input "false"
type textarea "Bonsoir, Nous n'aurons ni besoin de lit parapluie ni chaise haute. Je vous reme…"
type input "75"
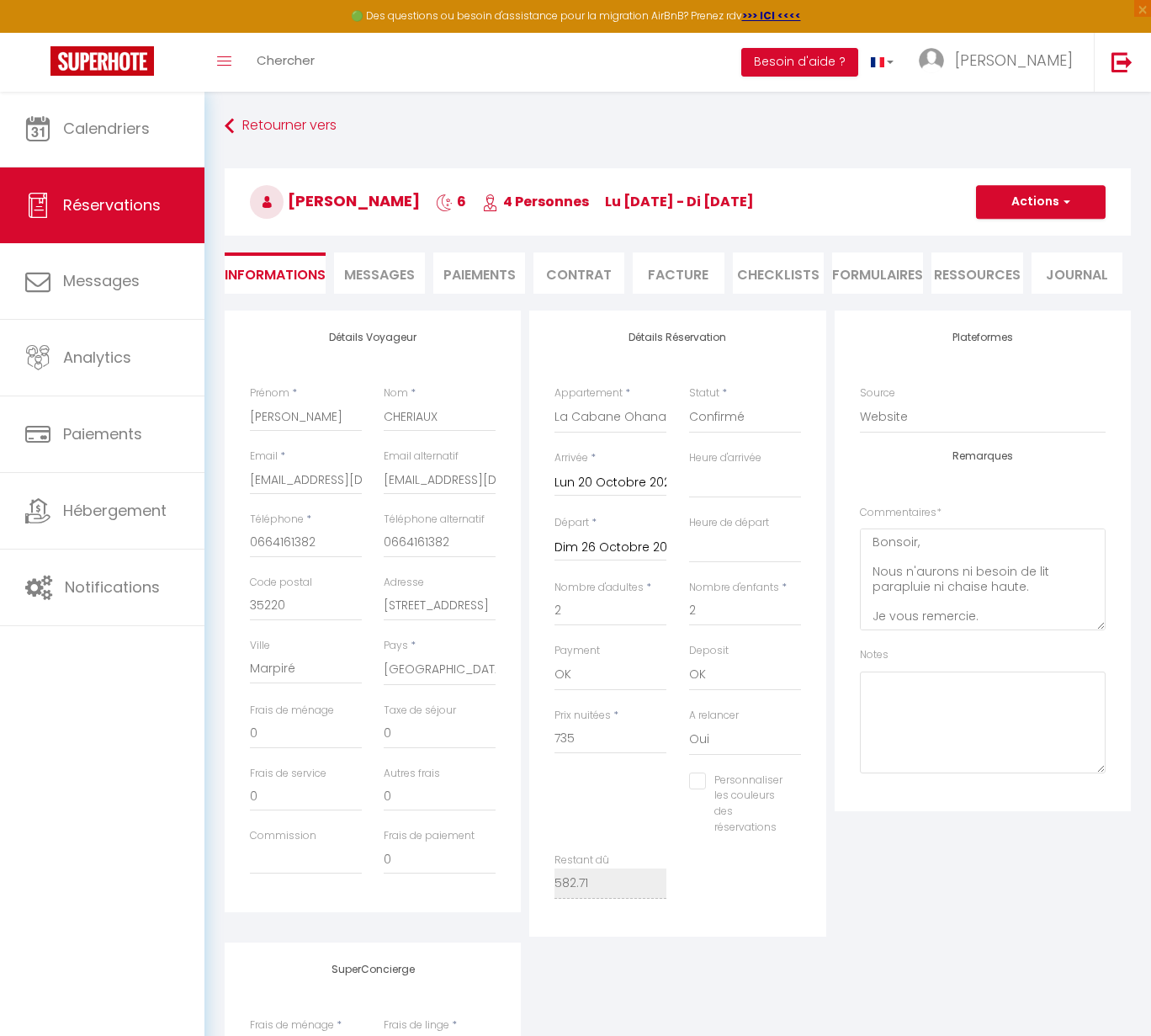
type input "22.44"
select select
checkbox input "false"
select select "16:00"
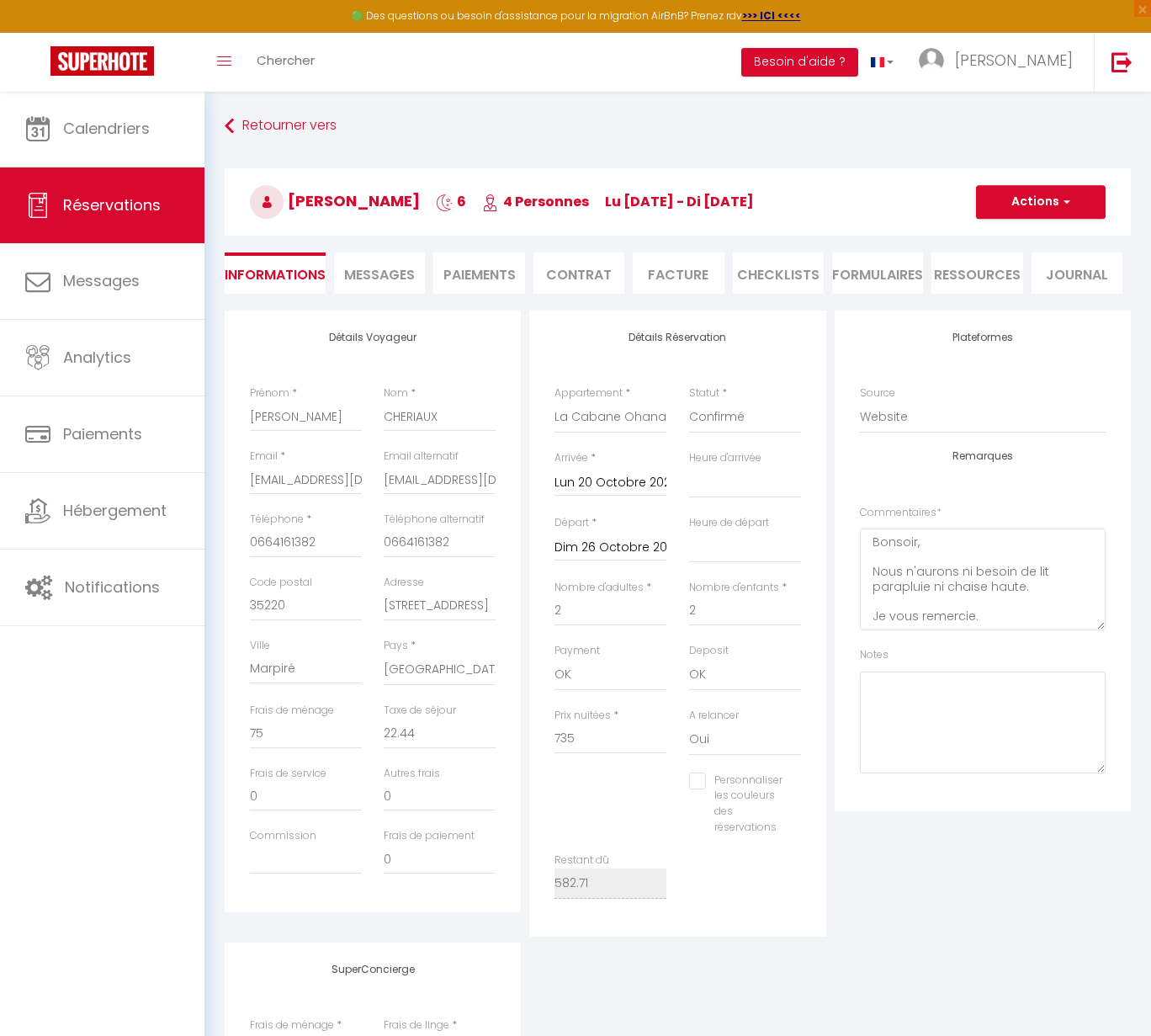
select select "11:00"
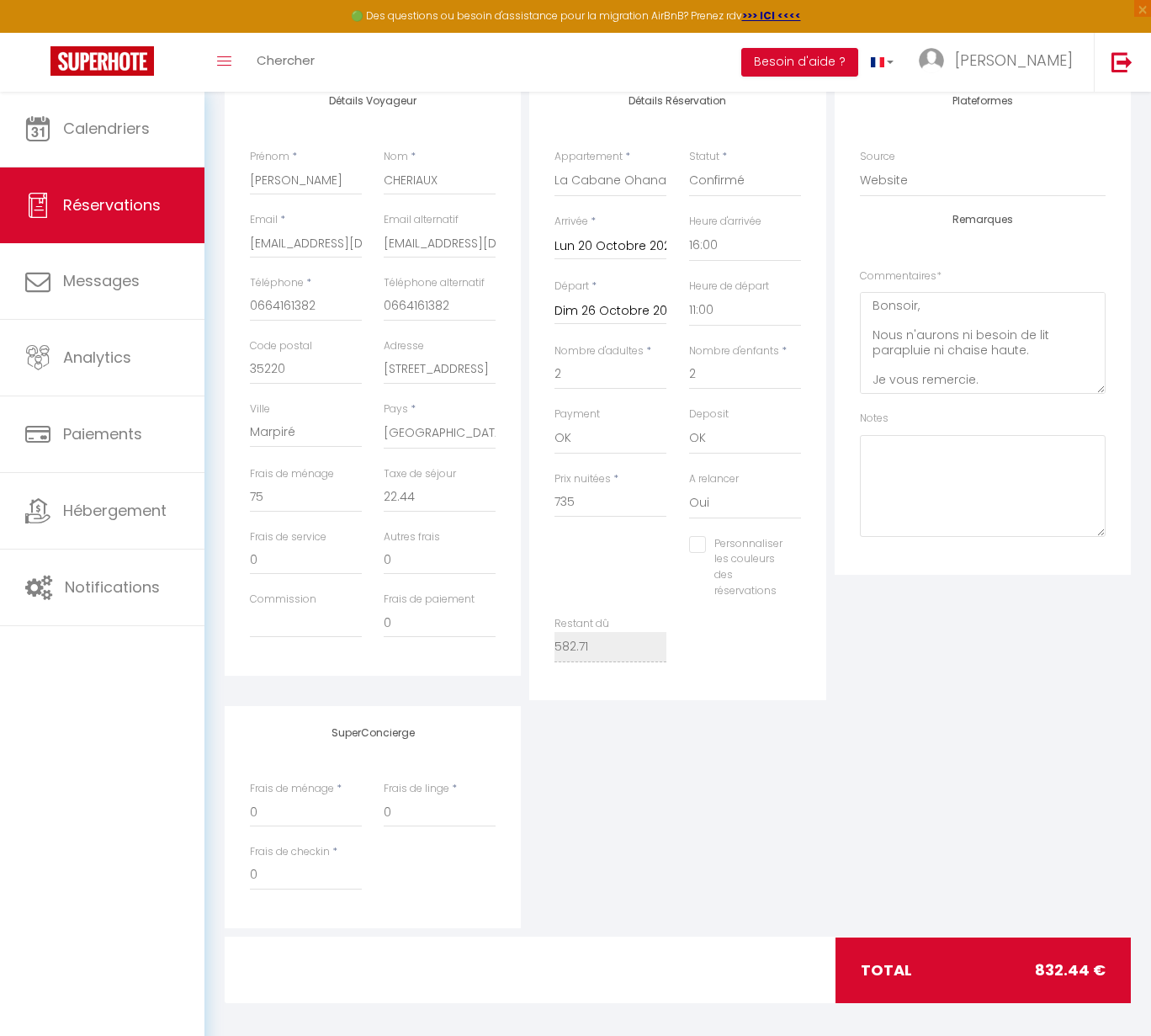
scroll to position [236, 0]
select select "0"
checkbox input "false"
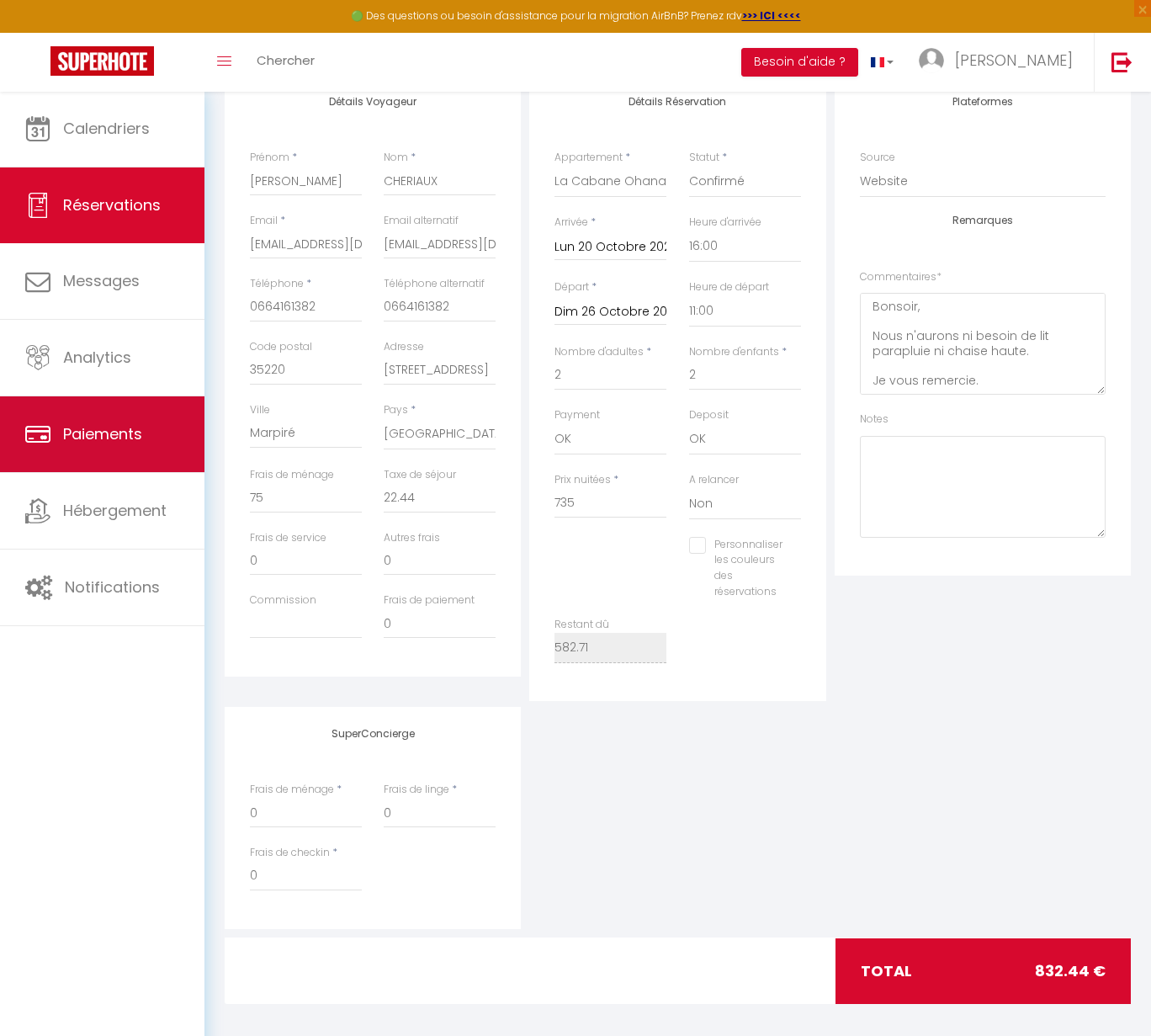
click at [166, 434] on link "Paiements" at bounding box center [102, 434] width 204 height 76
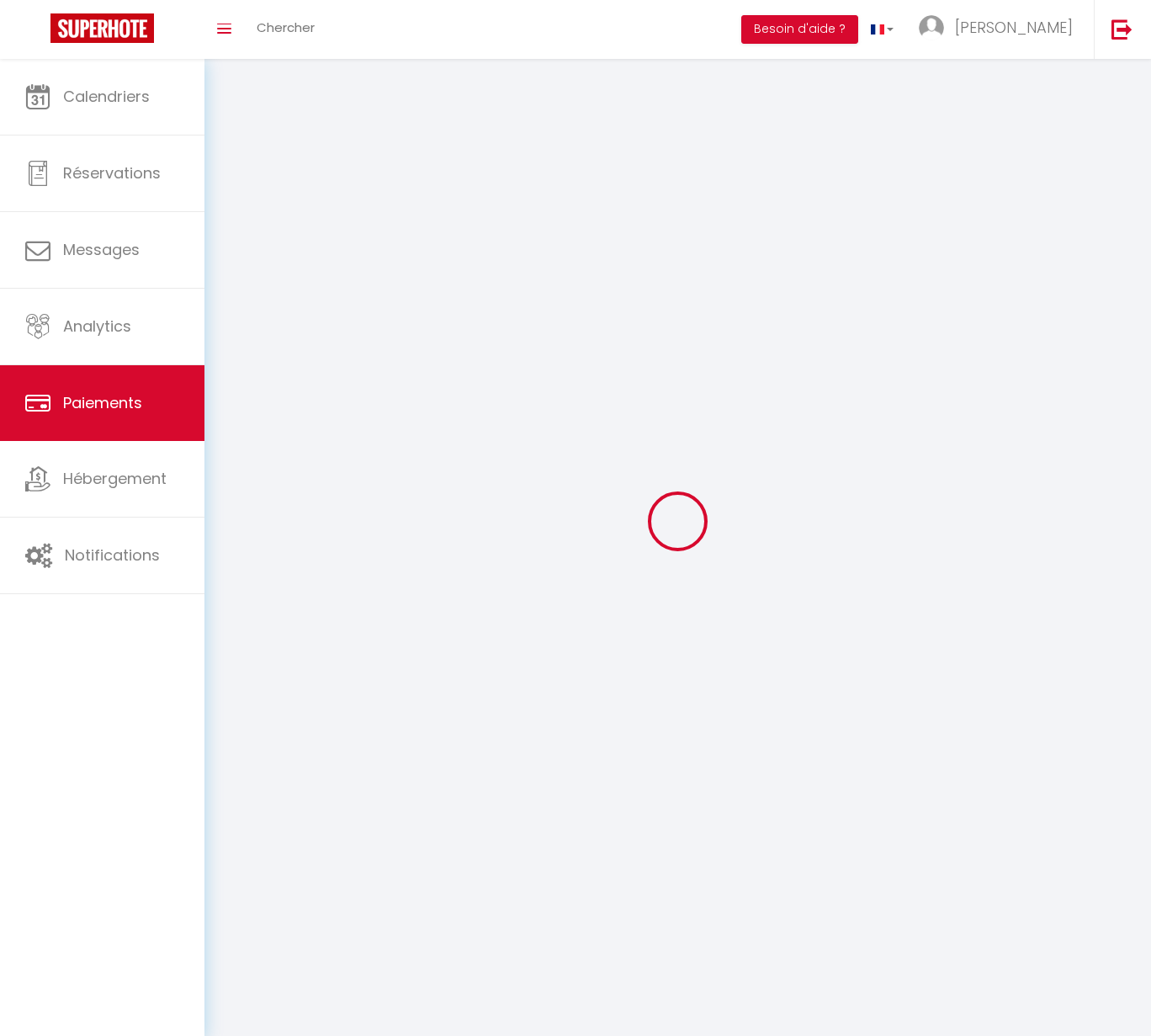
select select "2"
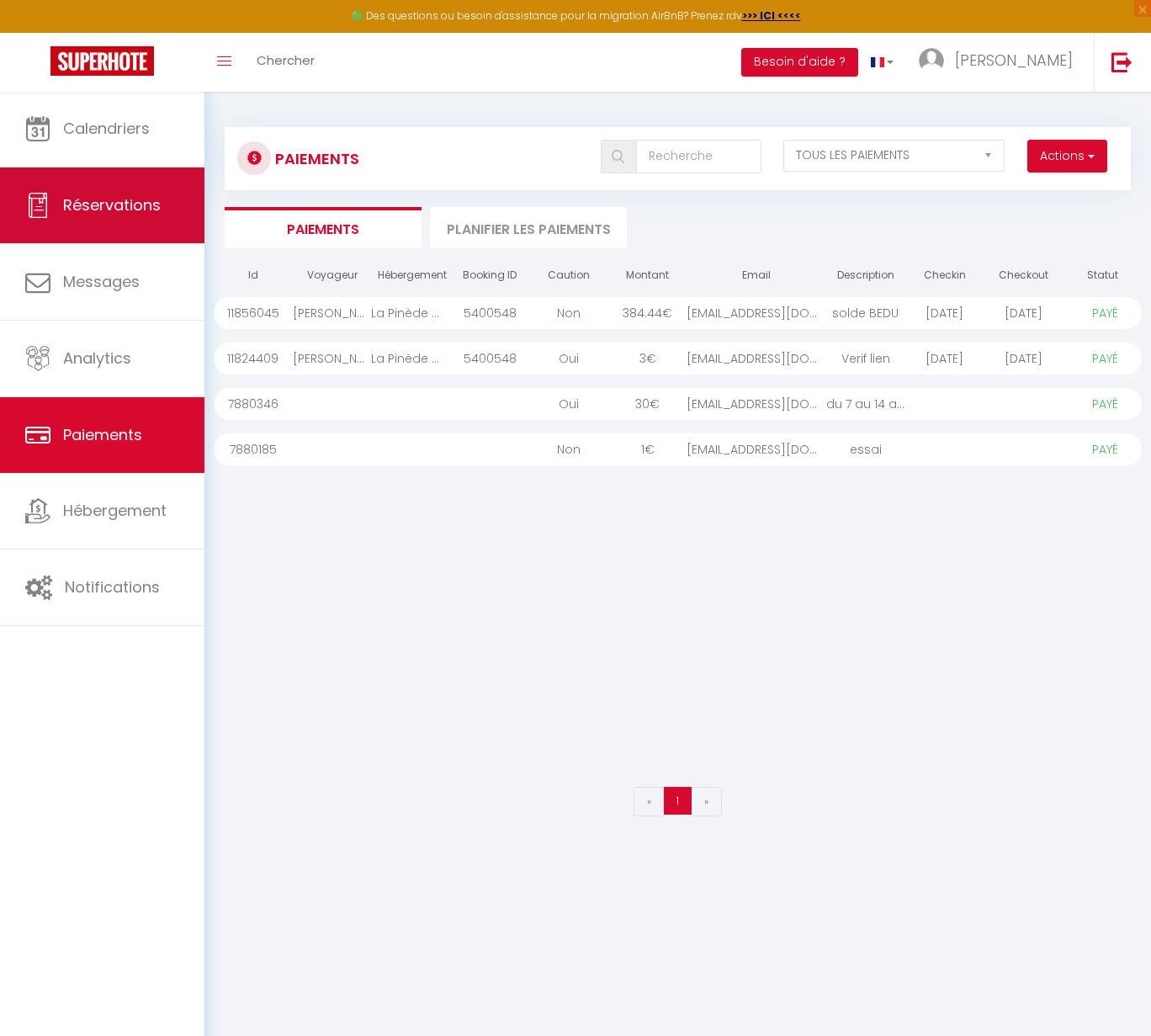
click at [130, 197] on span "Réservations" at bounding box center [111, 205] width 97 height 21
select select "not_cancelled"
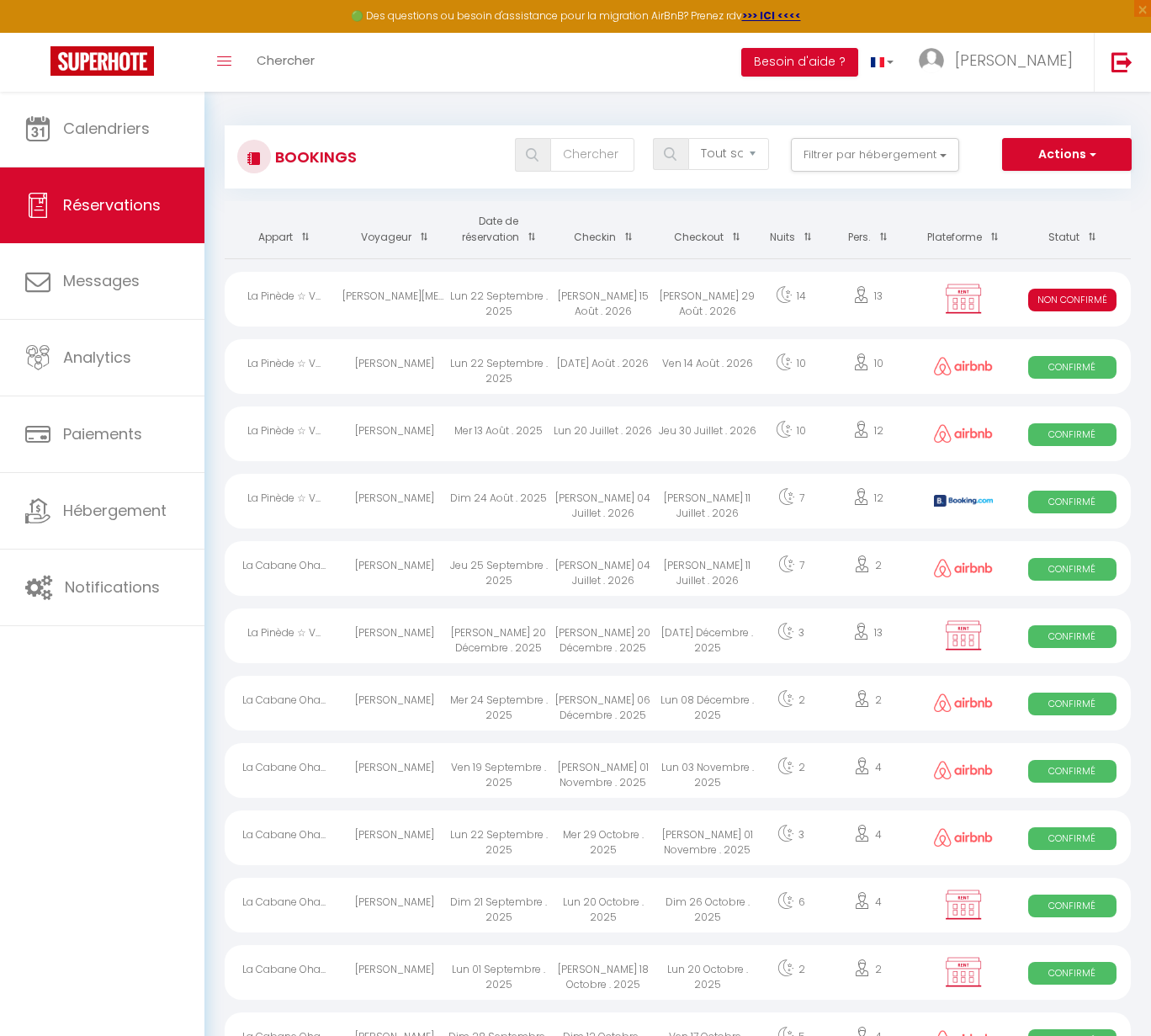
scroll to position [4, 0]
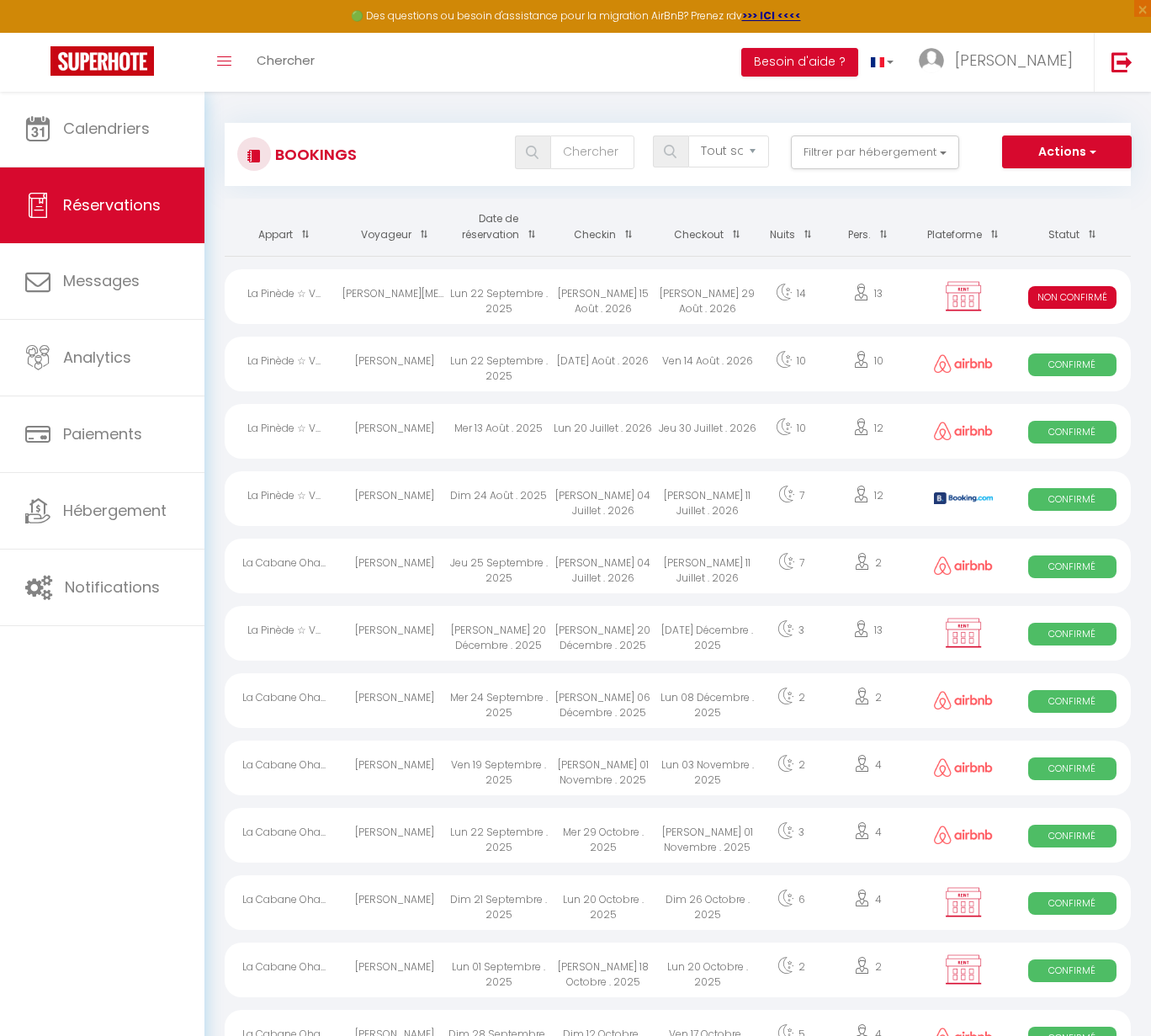
click at [567, 897] on div "Lun 20 Octobre . 2025" at bounding box center [603, 903] width 104 height 54
select select "OK"
select select "1"
select select "0"
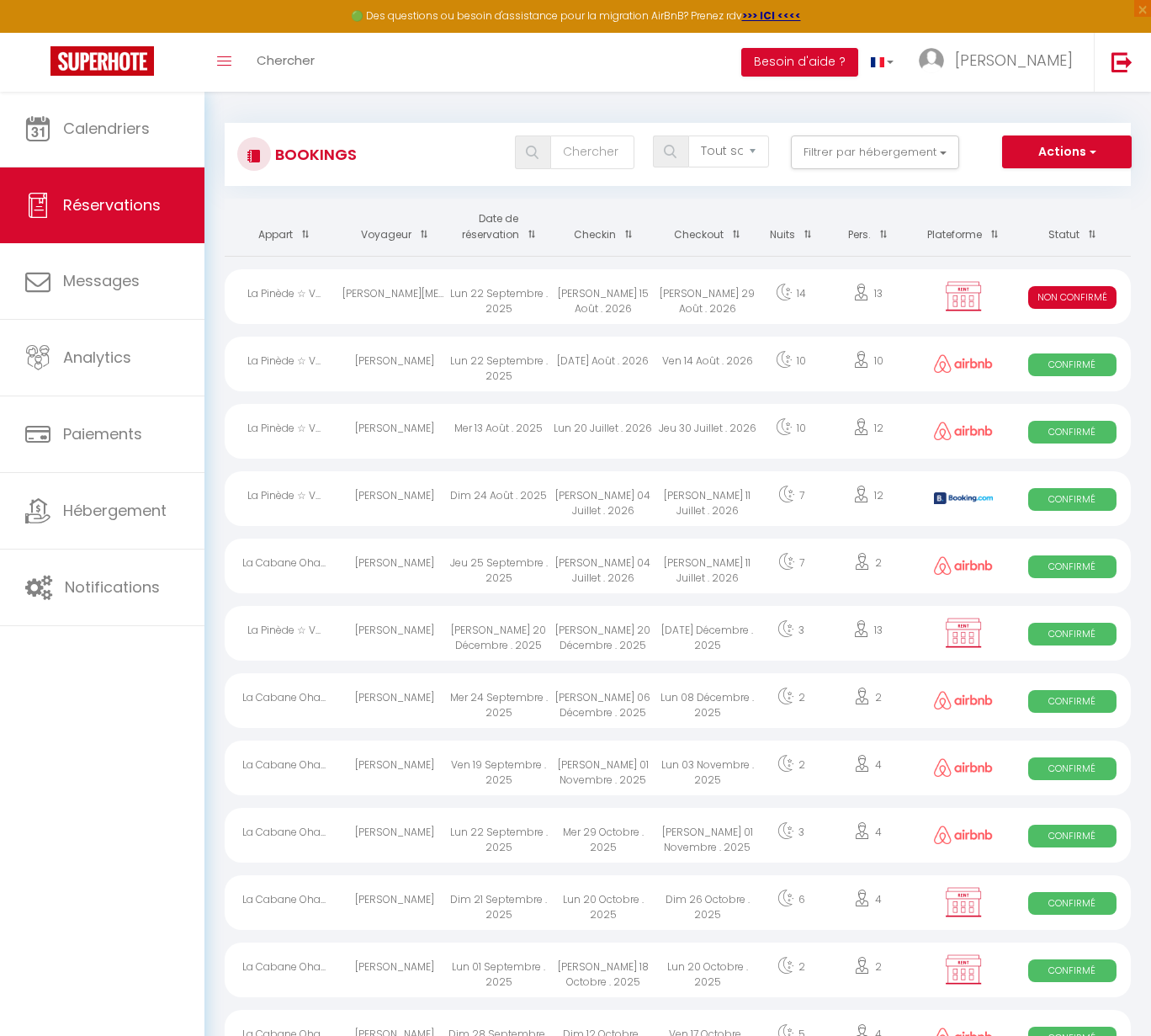
select select "1"
select select
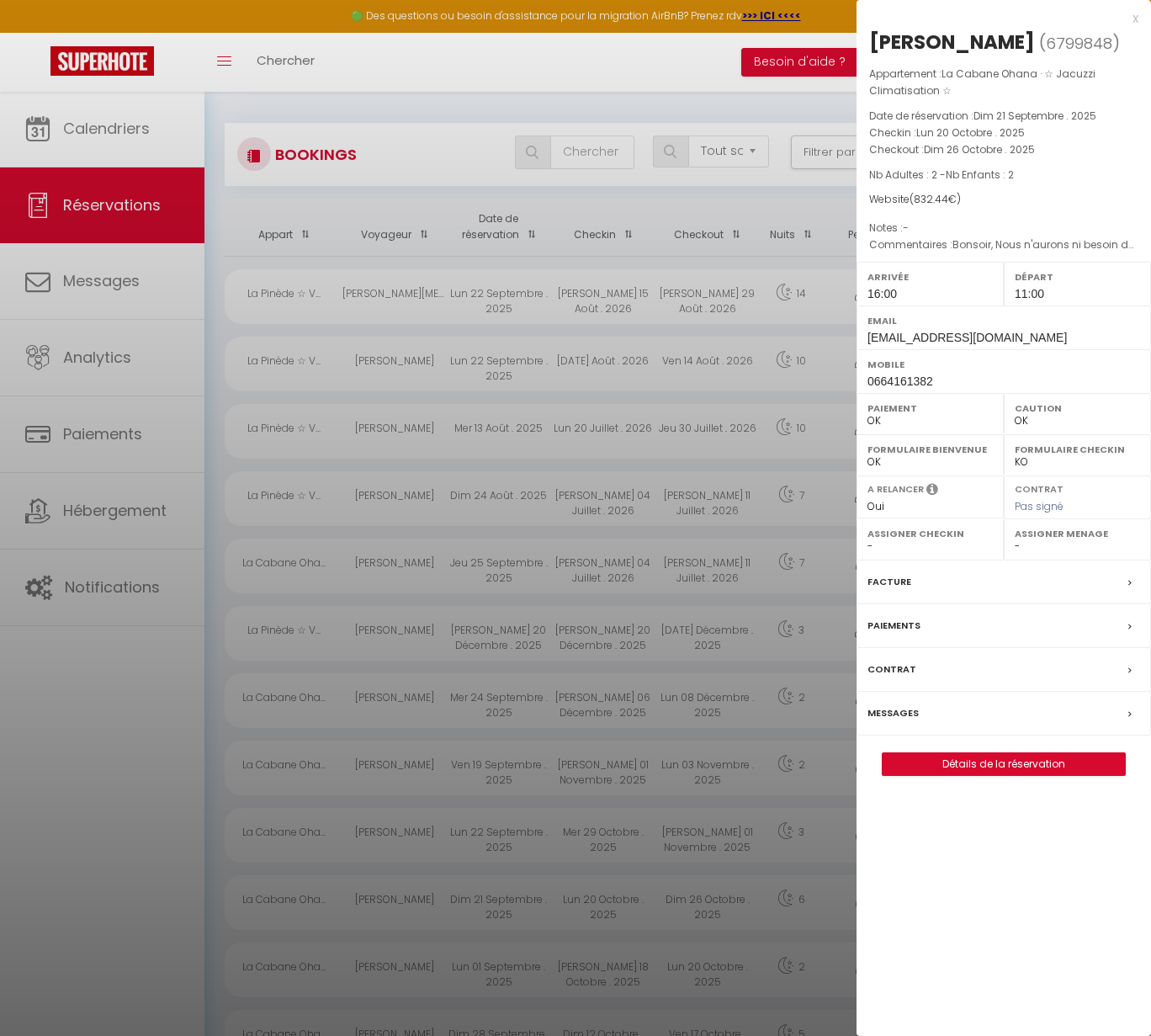
click at [1024, 776] on link "Détails de la réservation" at bounding box center [1004, 763] width 243 height 22
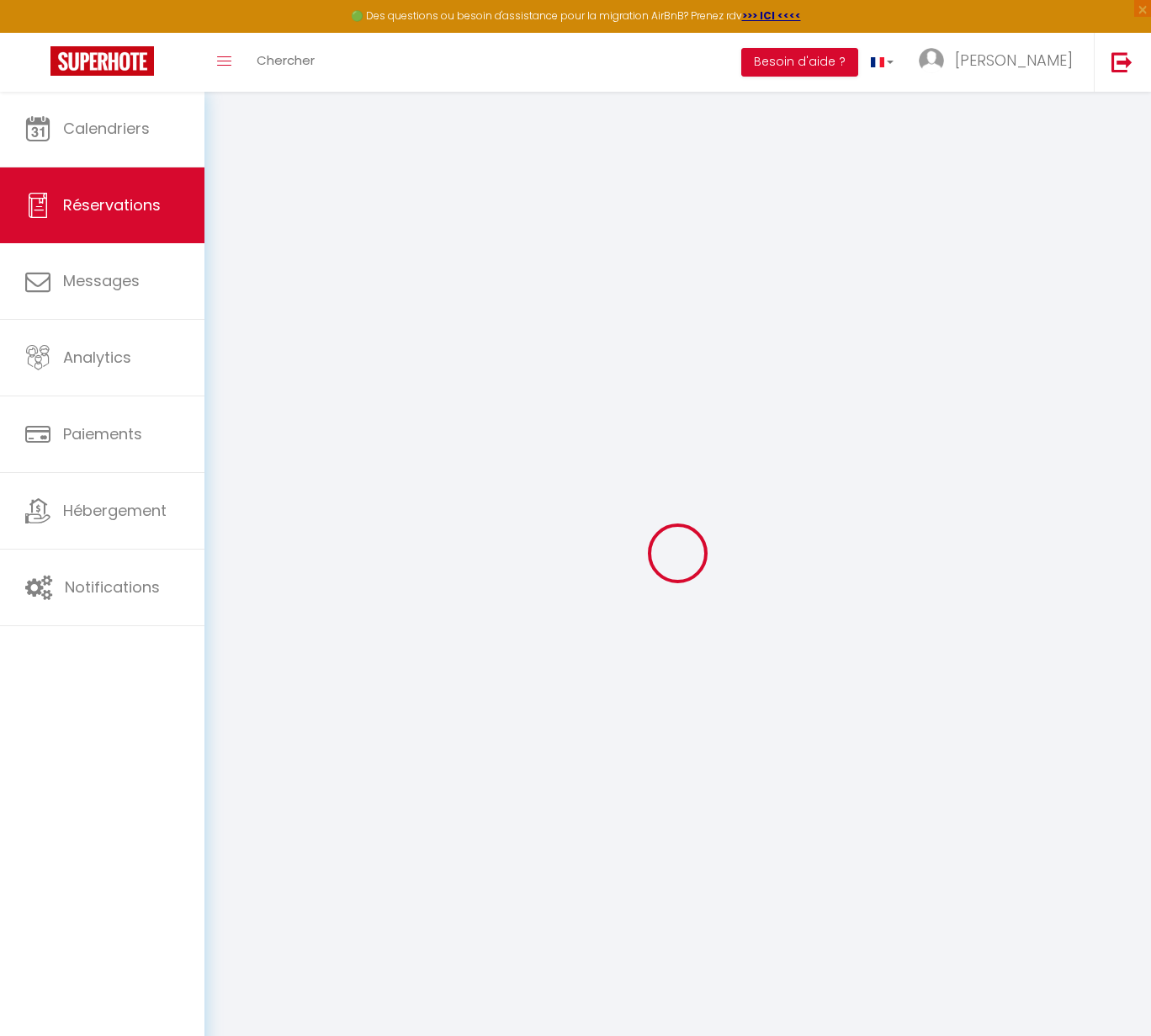
type input "[PERSON_NAME]"
type input "CHERIAUX"
type input "[EMAIL_ADDRESS][DOMAIN_NAME]"
type input "0664161382"
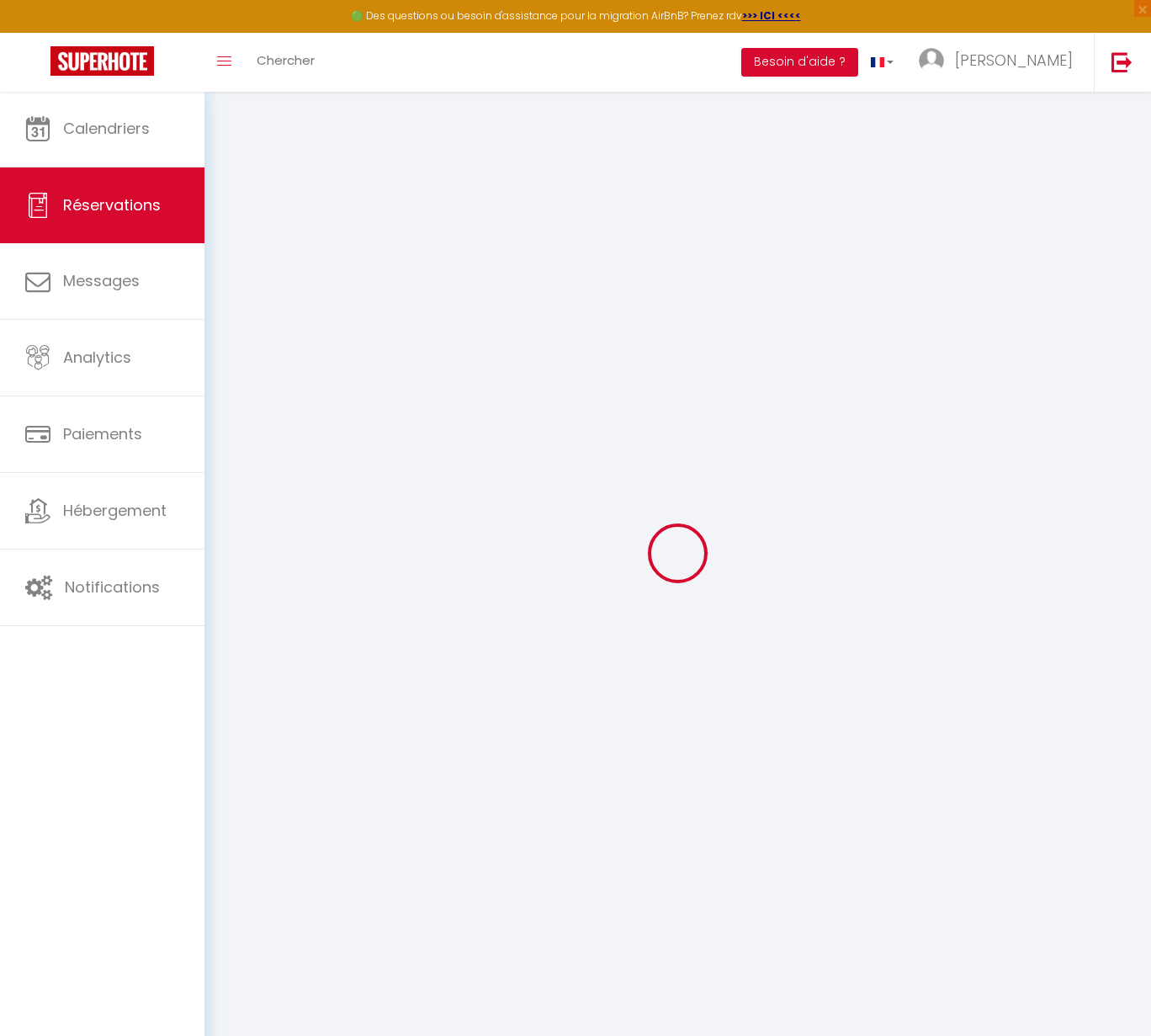
type input "0664161382"
type input "35220"
type input "[STREET_ADDRESS]"
type input "Marpiré"
select select "FR"
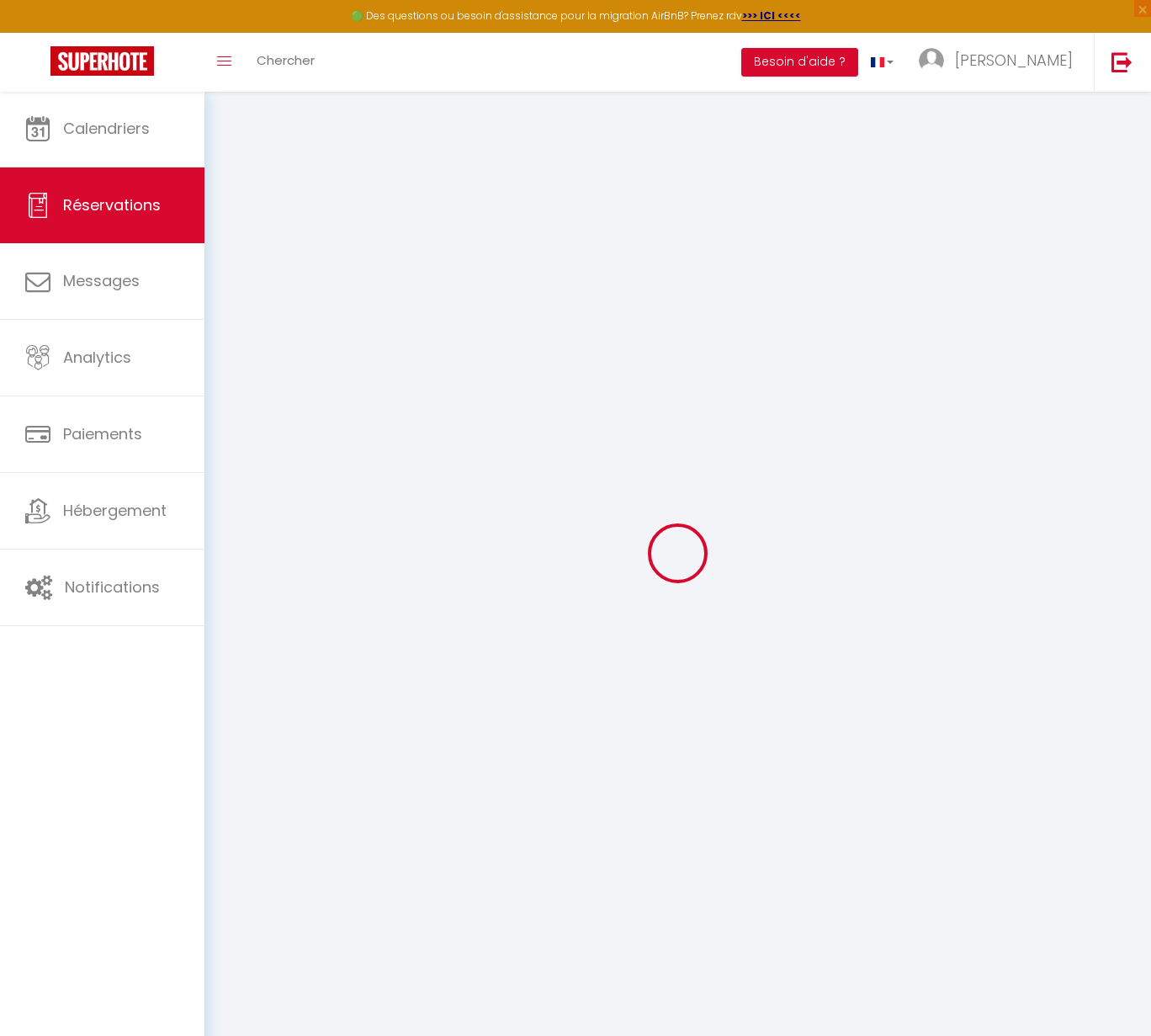
select select "46232"
select select "1"
type input "Lun 20 Octobre 2025"
select select
type input "Dim 26 Octobre 2025"
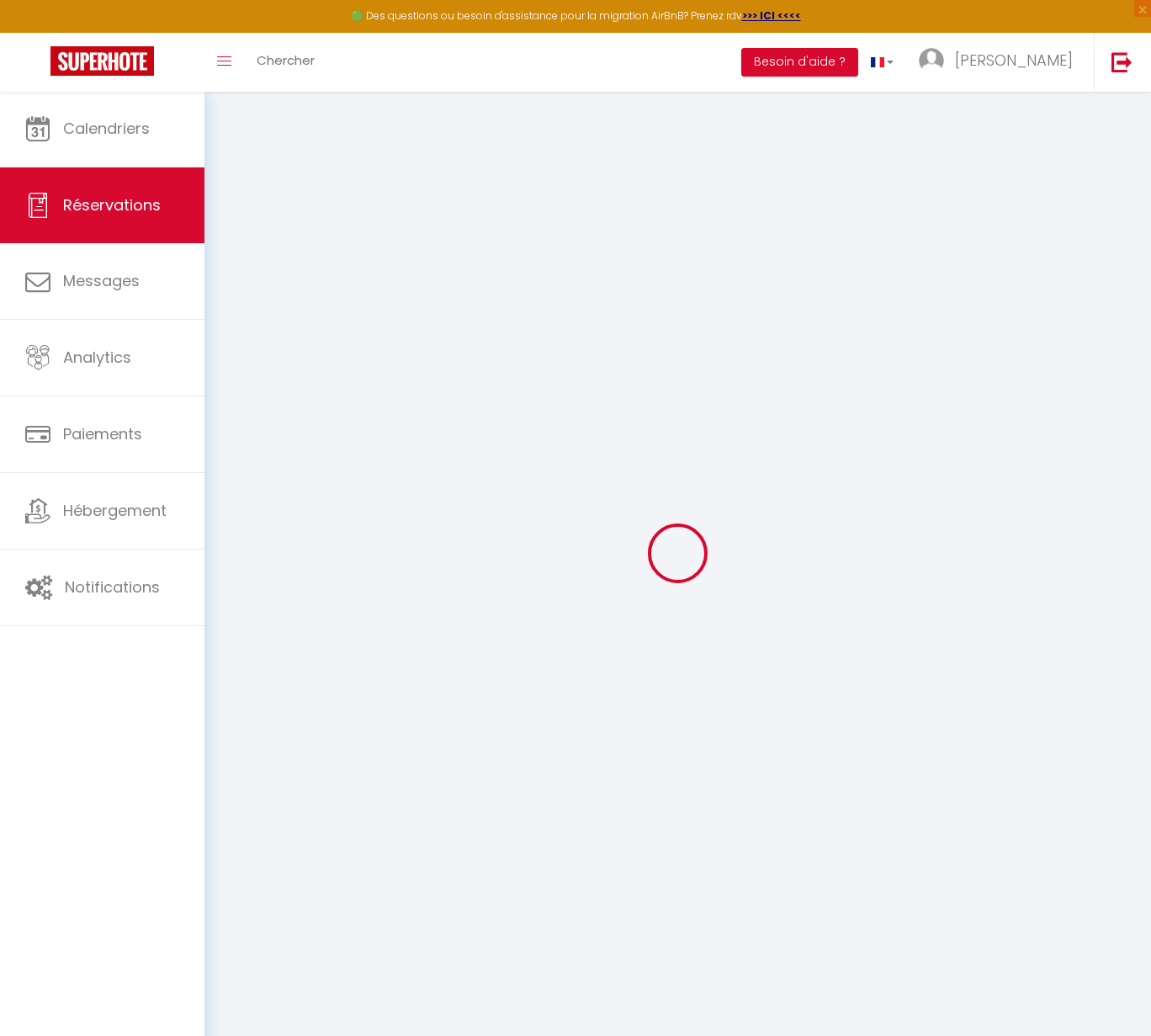
select select
type input "2"
select select "12"
select select "15"
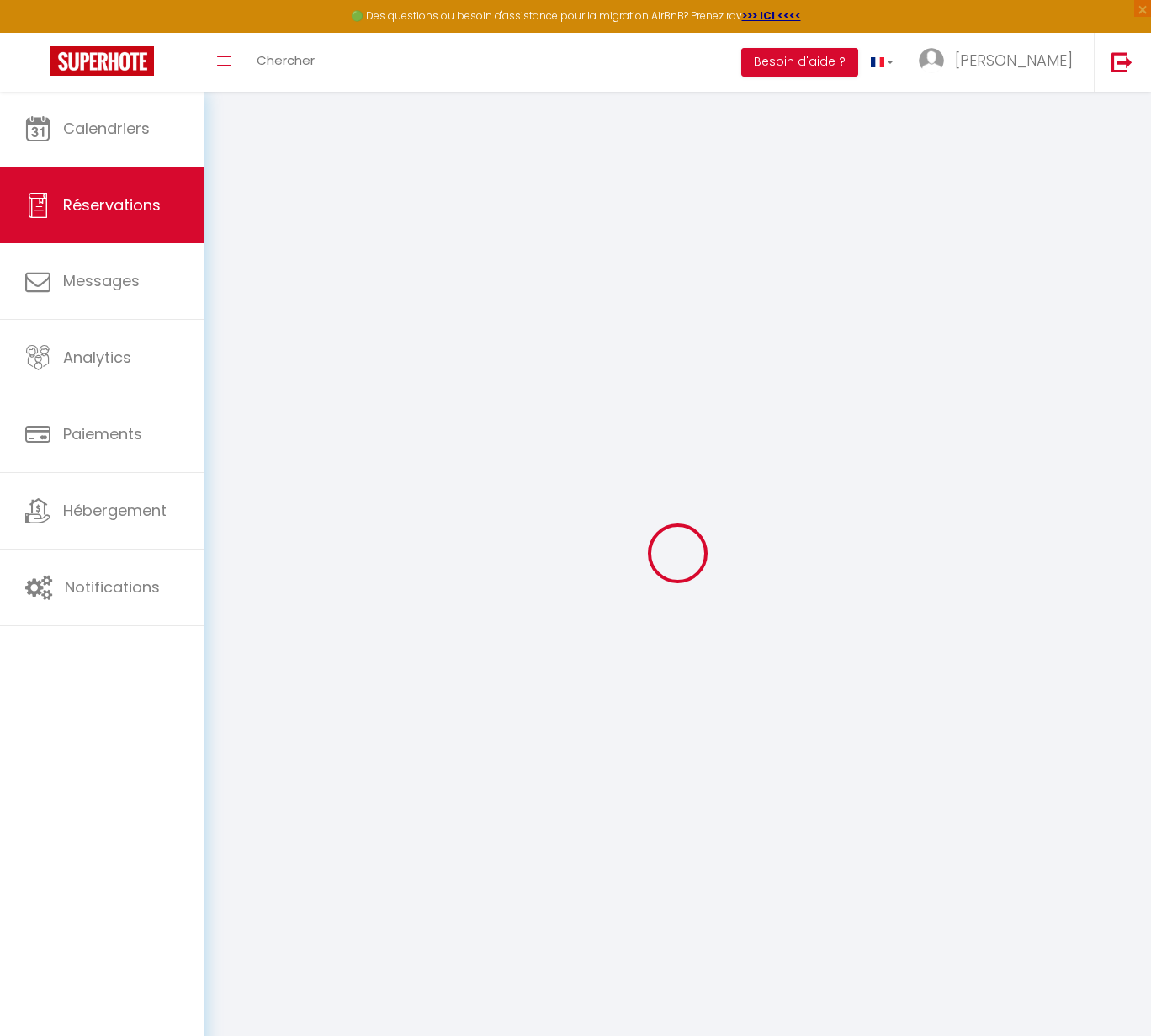
type input "735"
checkbox input "false"
type input "582.71"
select select "69"
type input "0"
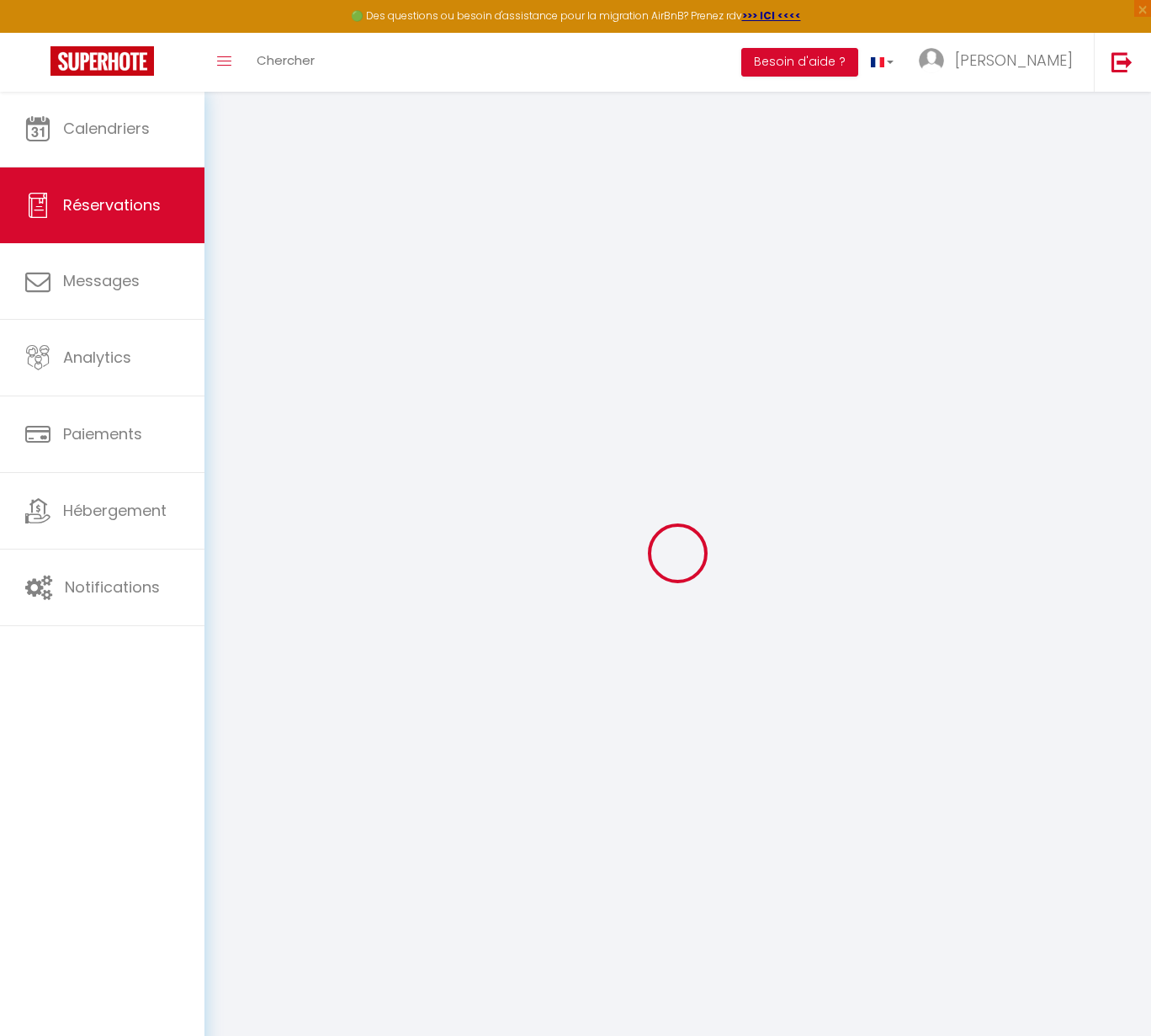
type input "0"
select select
checkbox input "false"
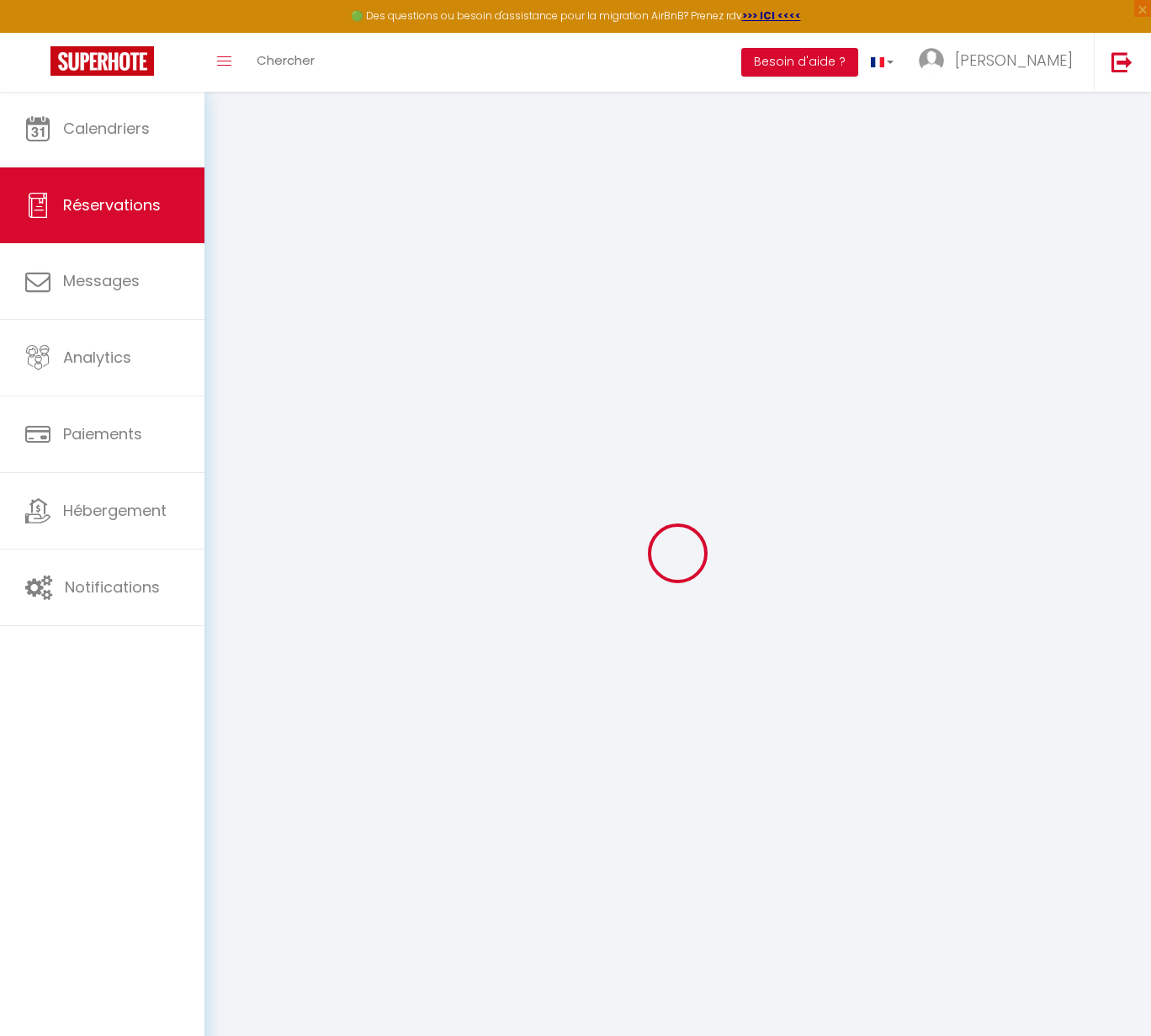
select select
checkbox input "false"
select select
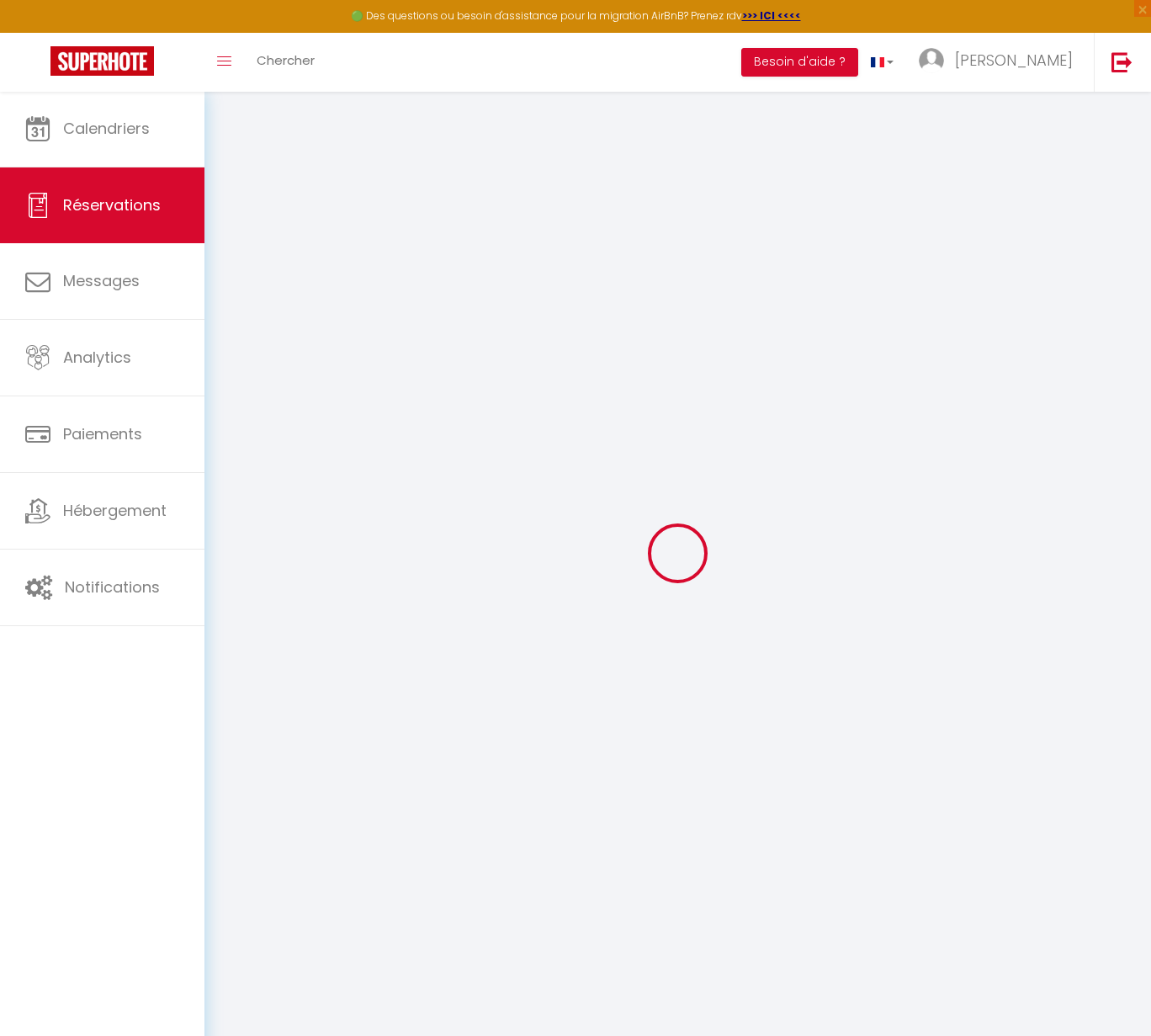
checkbox input "false"
select select
checkbox input "false"
type textarea "Bonsoir, Nous n'aurons ni besoin de lit parapluie ni chaise haute. Je vous reme…"
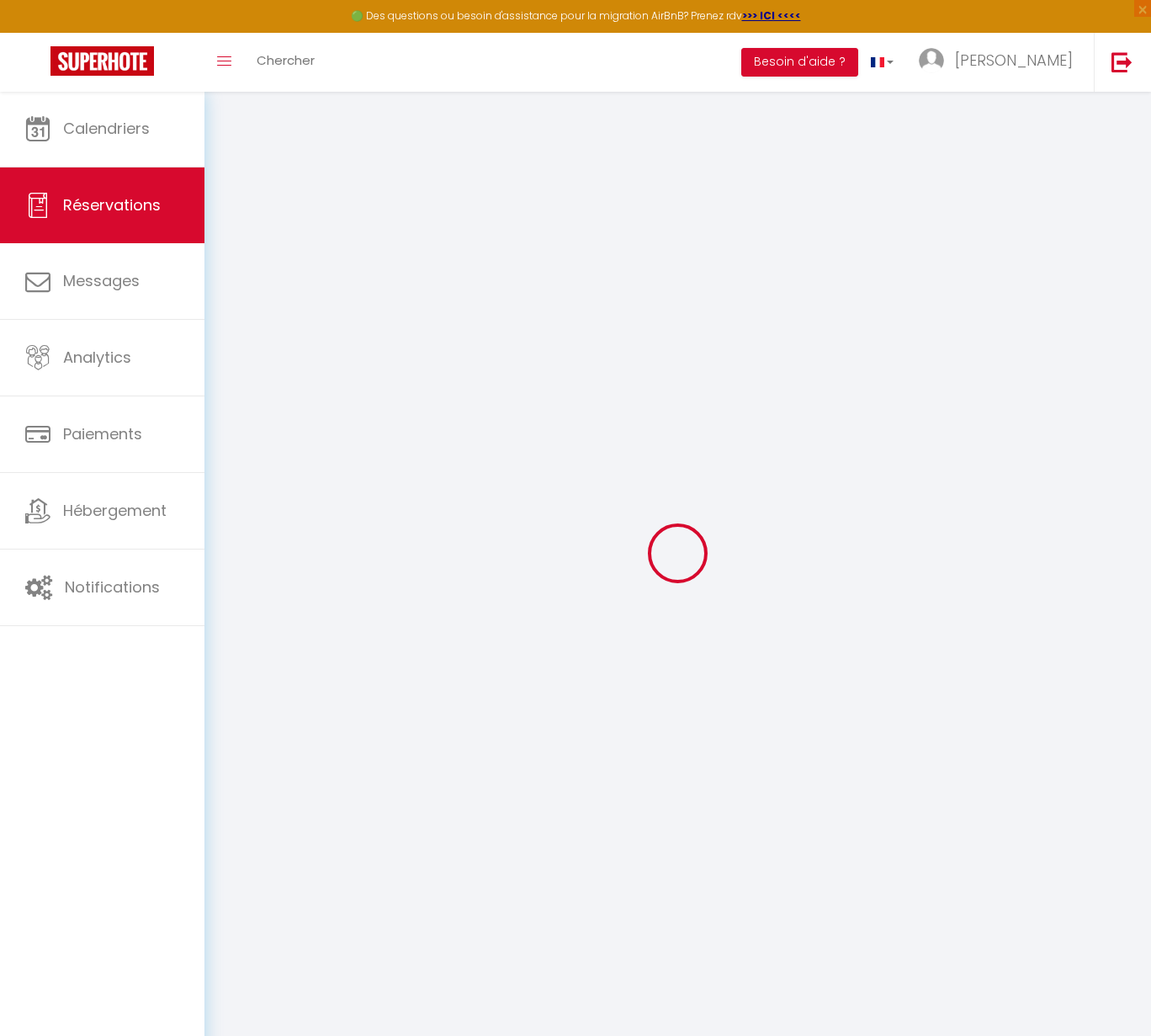
type input "75"
type input "22.44"
select select
checkbox input "false"
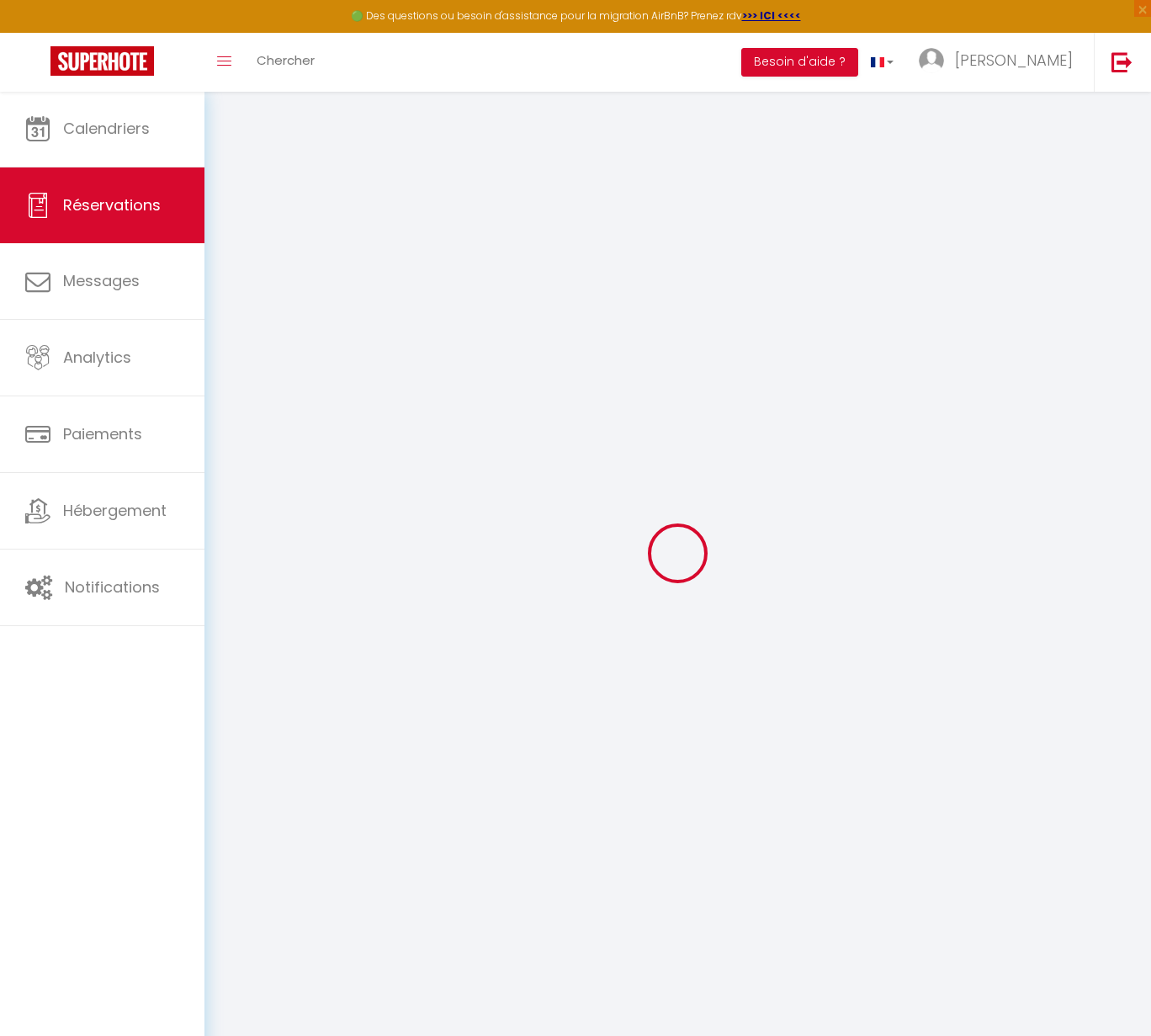
select select "16:00"
select select "11:00"
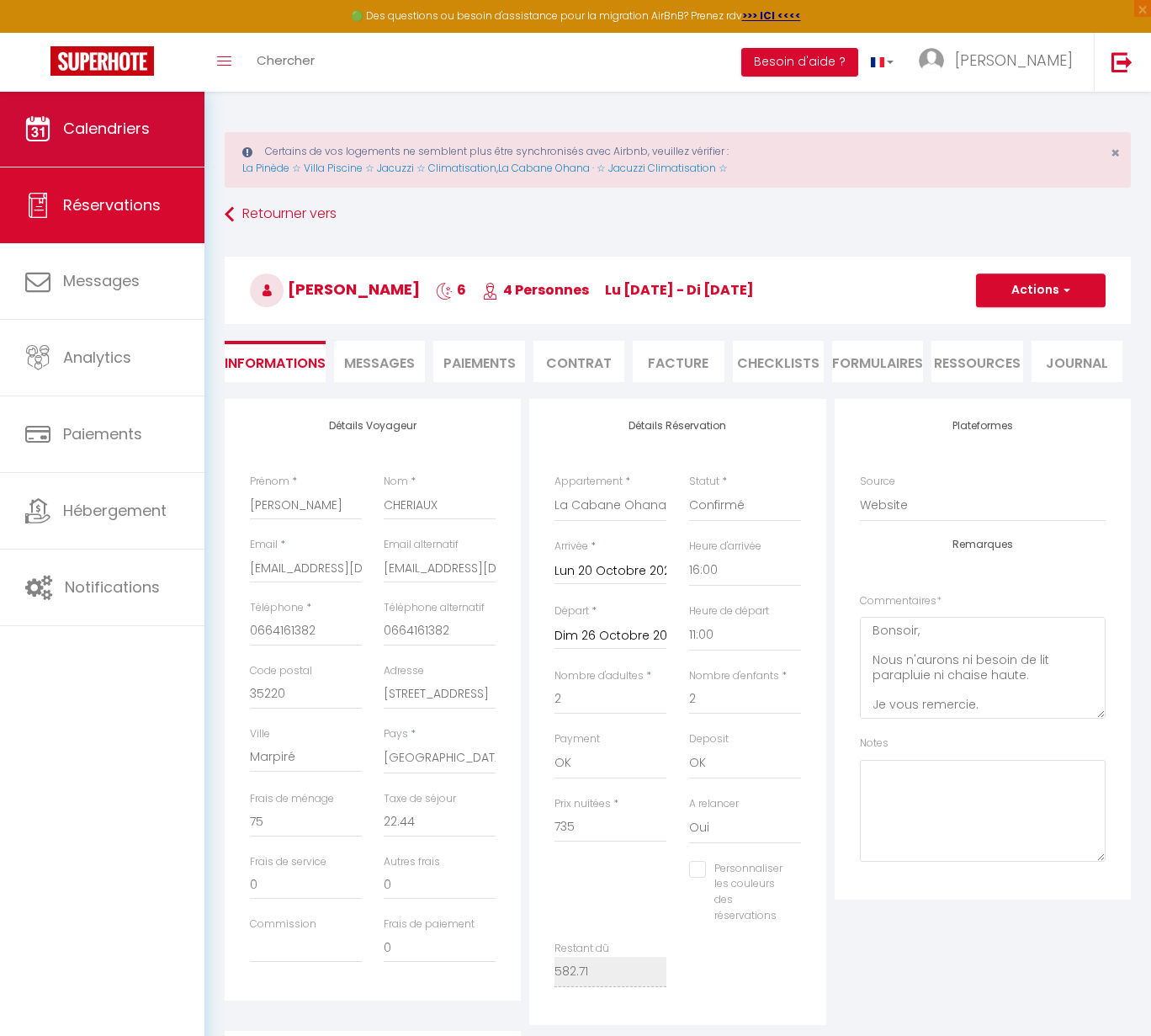
click at [113, 127] on span "Calendriers" at bounding box center [106, 128] width 87 height 21
